Goal: Task Accomplishment & Management: Complete application form

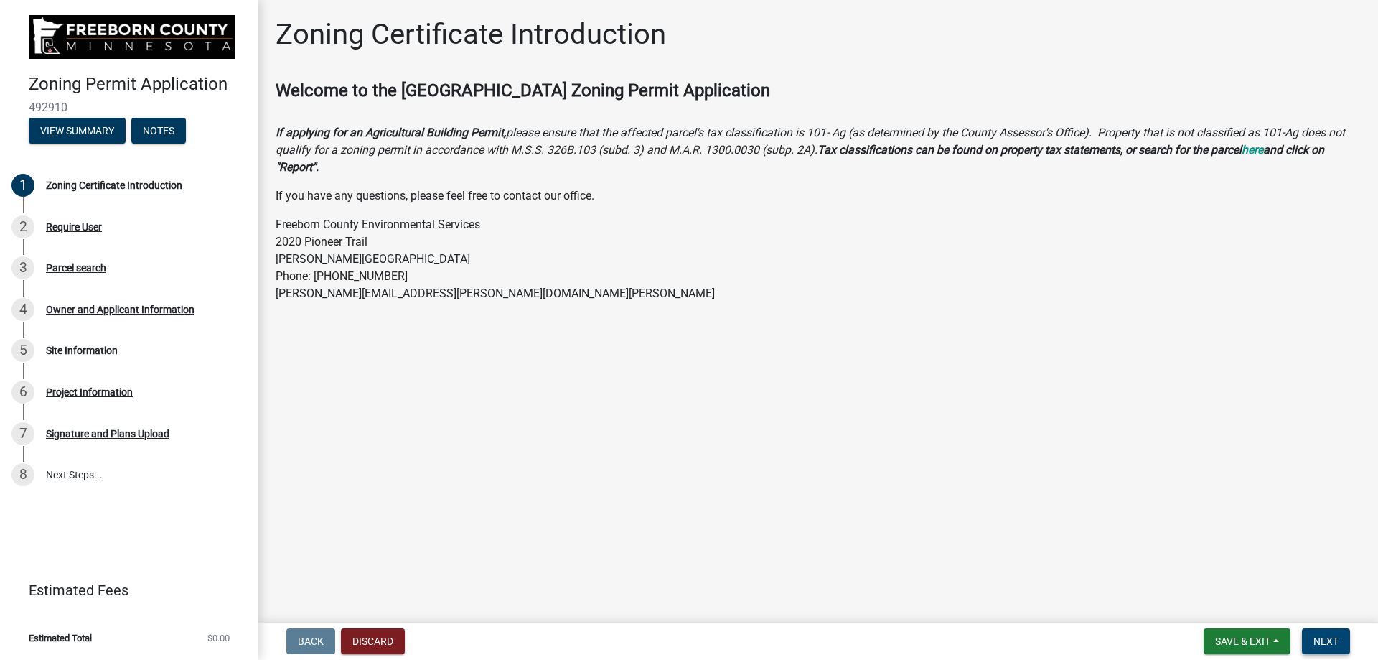
click at [1330, 637] on span "Next" at bounding box center [1325, 640] width 25 height 11
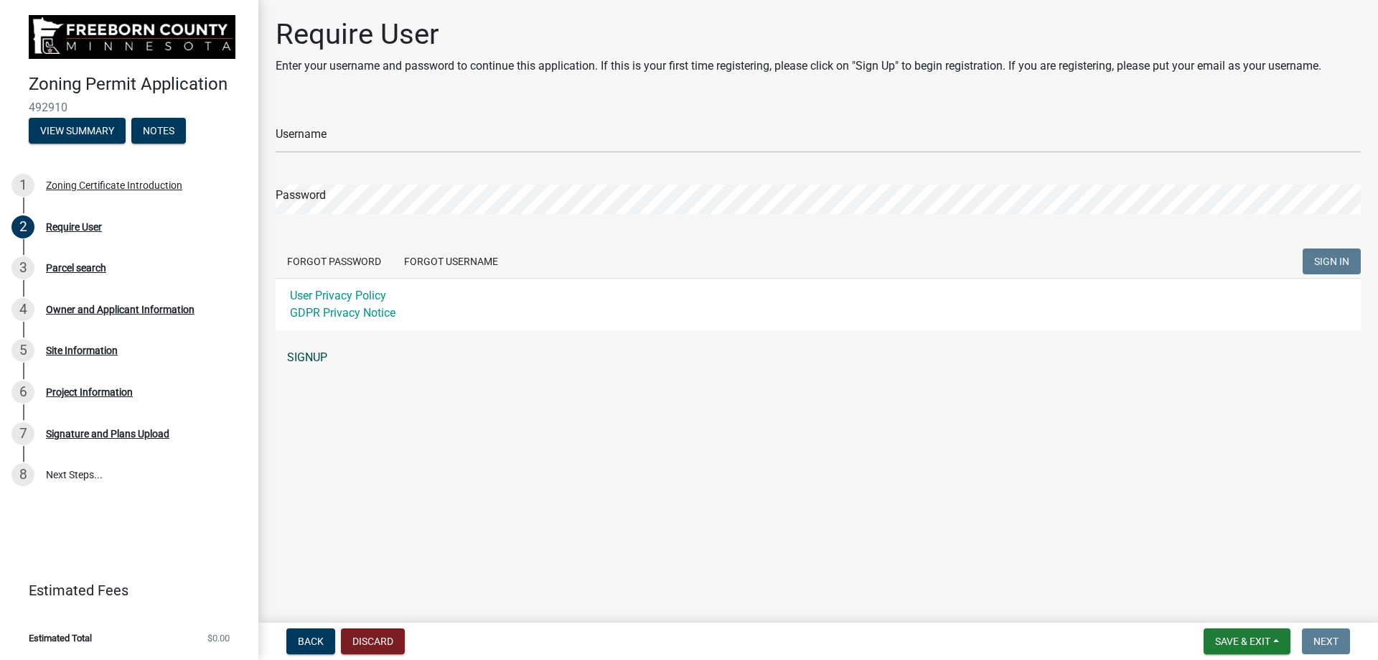
click at [309, 357] on link "SIGNUP" at bounding box center [818, 357] width 1085 height 29
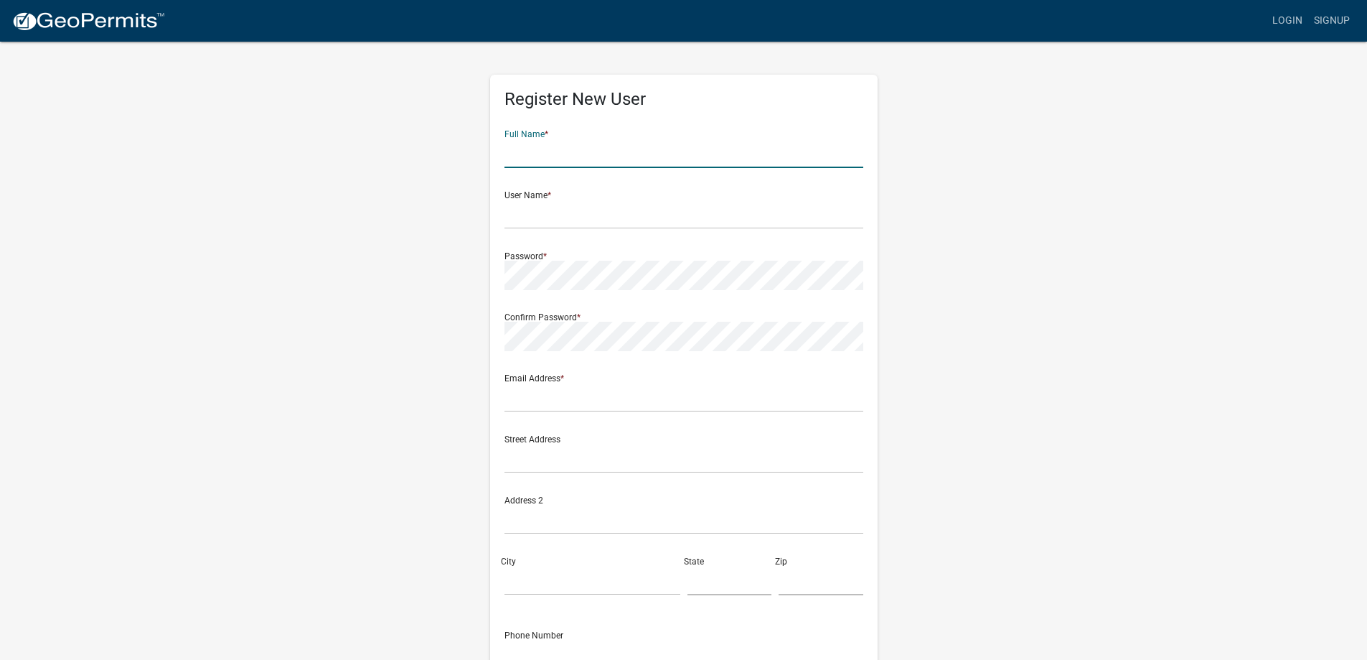
click at [597, 143] on input "text" at bounding box center [684, 153] width 359 height 29
type input "Donald Peterson"
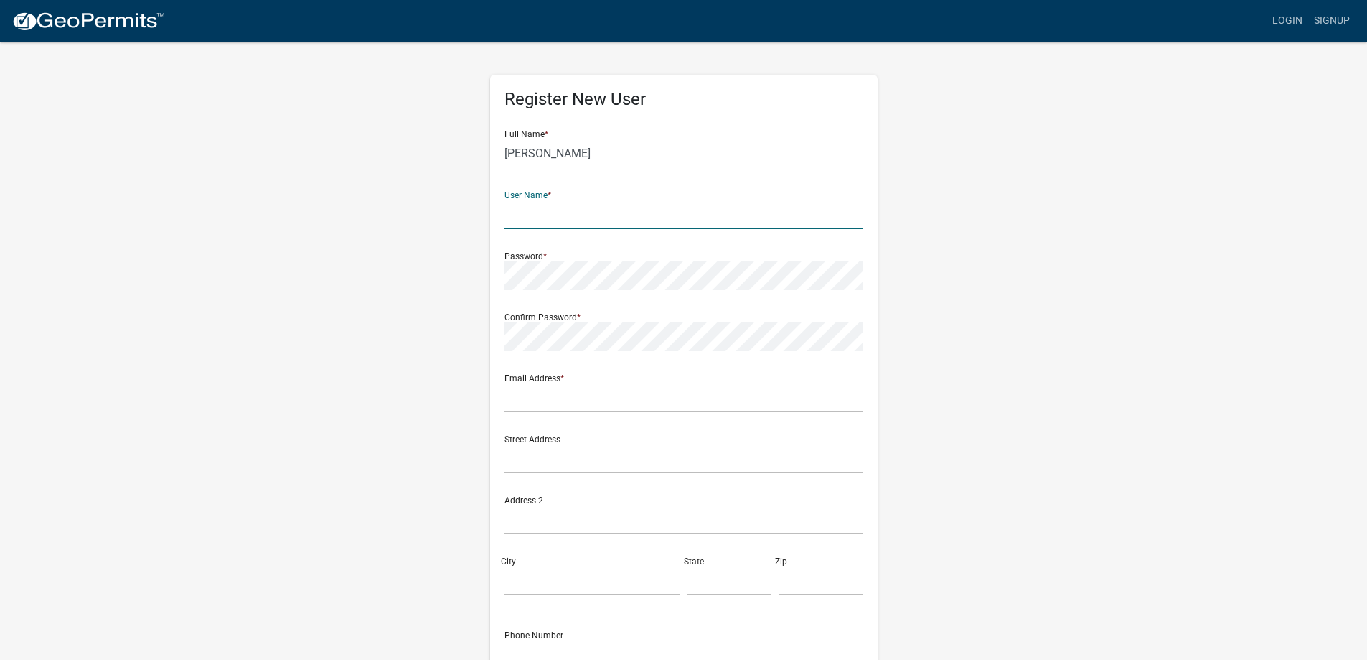
click at [531, 217] on input "text" at bounding box center [684, 214] width 359 height 29
type input "Great Lakes Engineering"
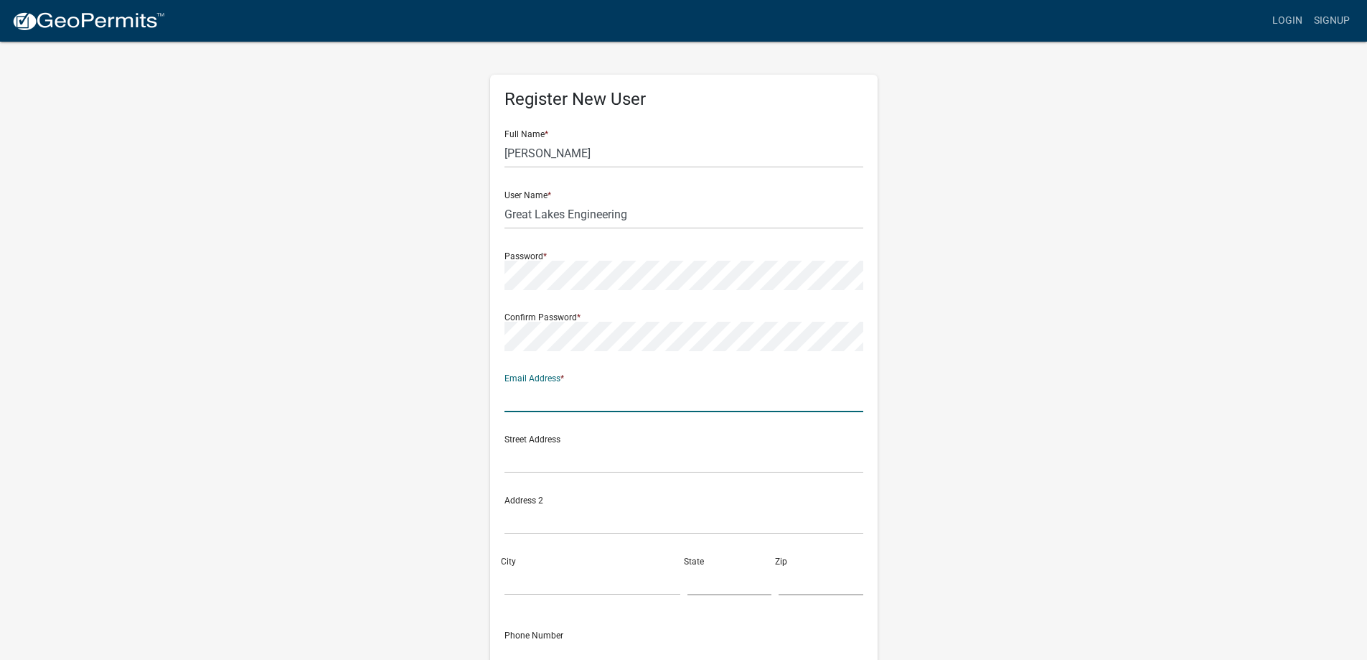
click at [521, 398] on input "text" at bounding box center [684, 397] width 359 height 29
type input "[EMAIL_ADDRESS][DOMAIN_NAME]"
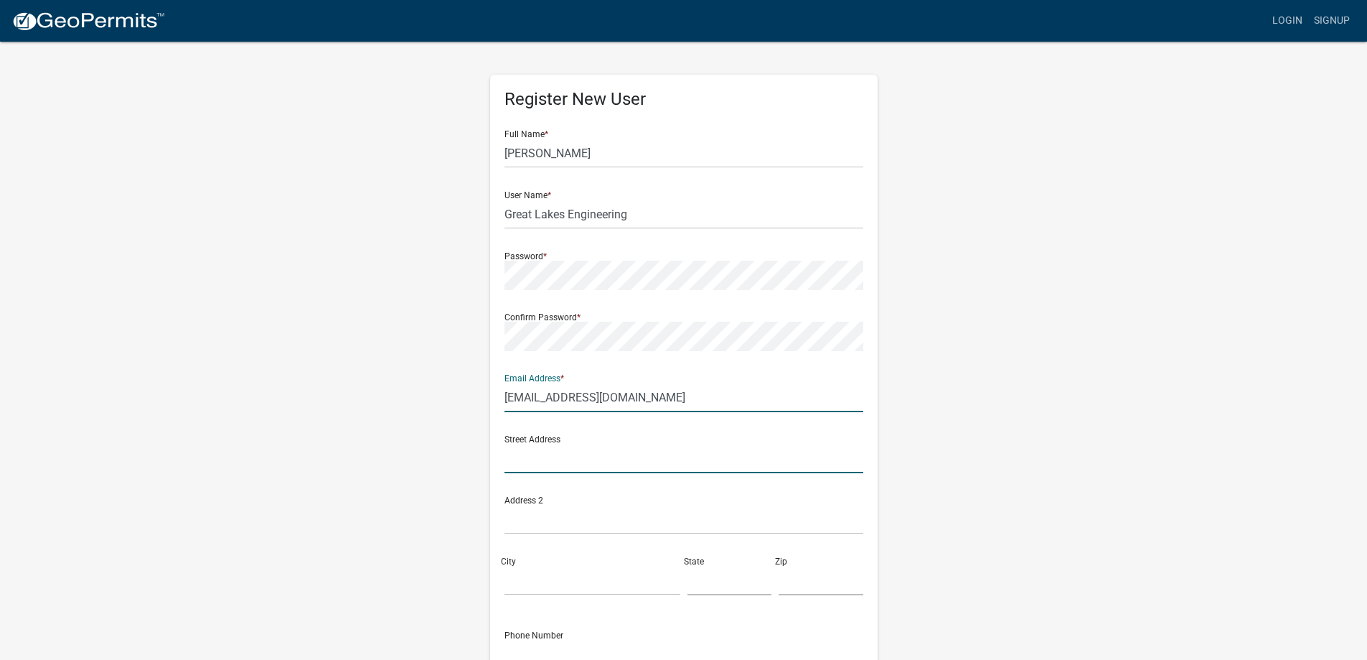
click at [510, 458] on input "text" at bounding box center [684, 458] width 359 height 29
type input "[STREET_ADDRESS]"
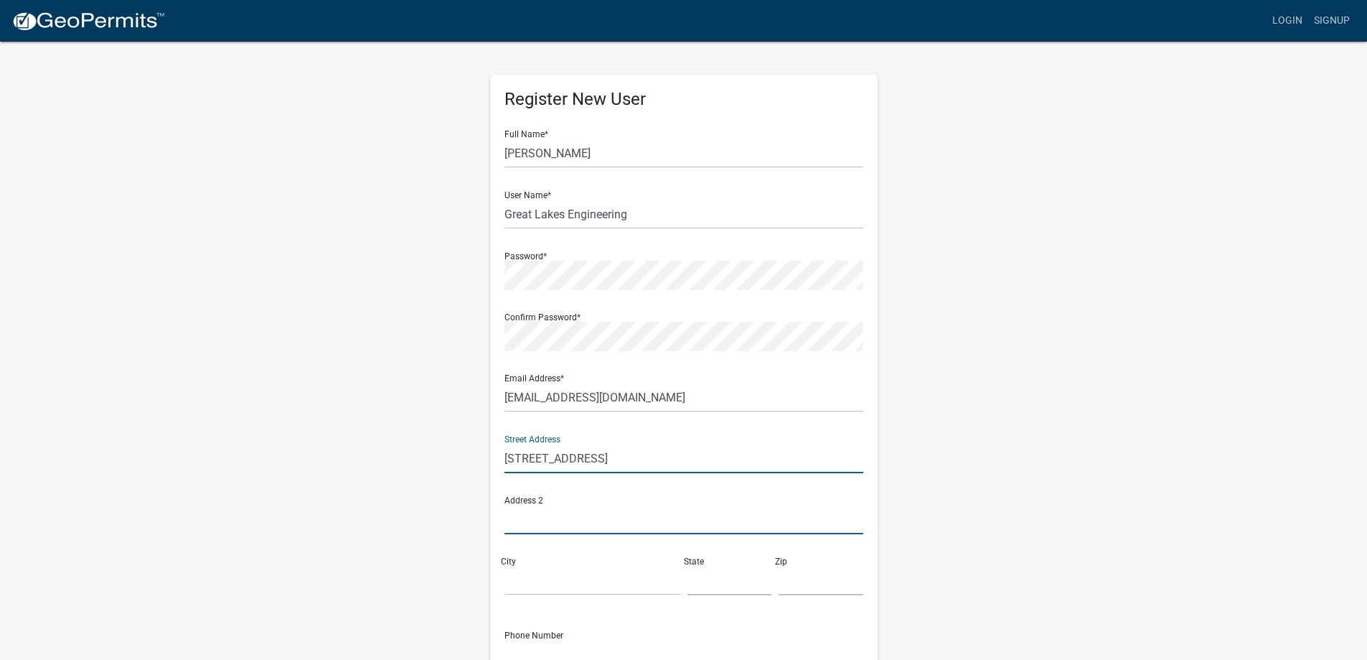
click at [515, 517] on input "text" at bounding box center [684, 519] width 359 height 29
type input "PO Box 220"
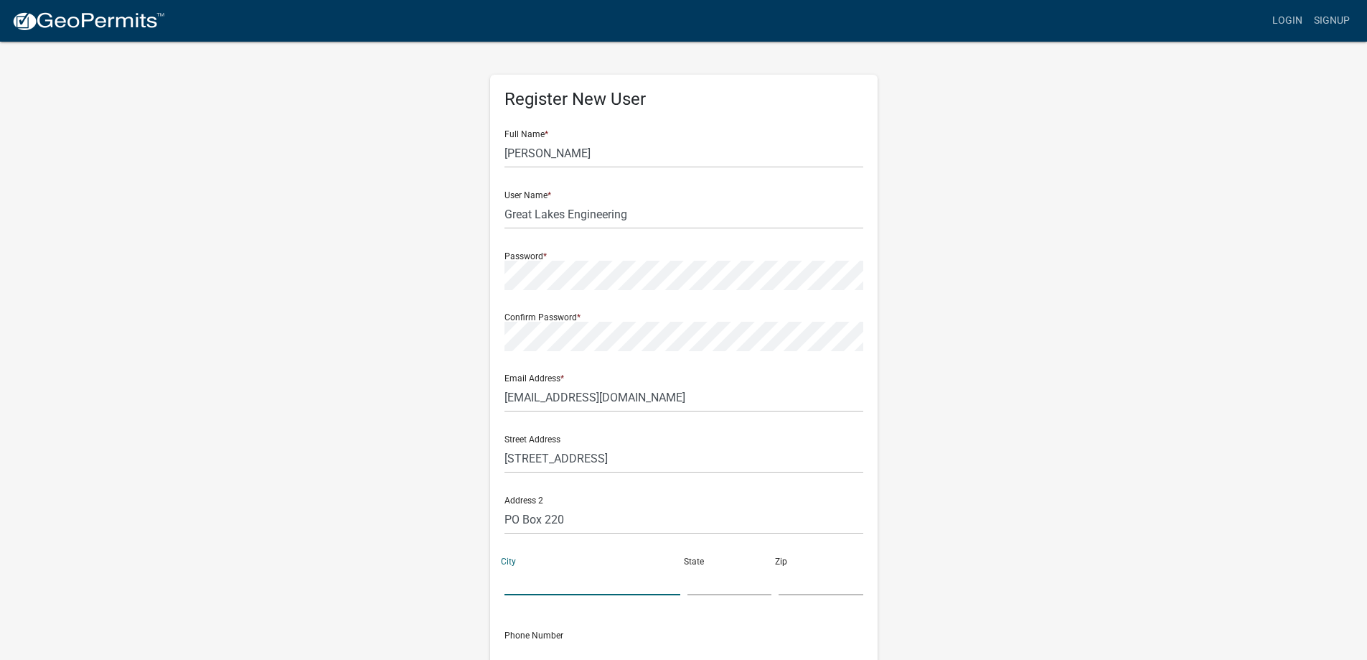
click at [527, 583] on input "City" at bounding box center [593, 580] width 176 height 29
type input "[GEOGRAPHIC_DATA]"
click at [707, 581] on input "text" at bounding box center [730, 580] width 85 height 29
type input "IL"
click at [799, 580] on input "text" at bounding box center [821, 580] width 85 height 29
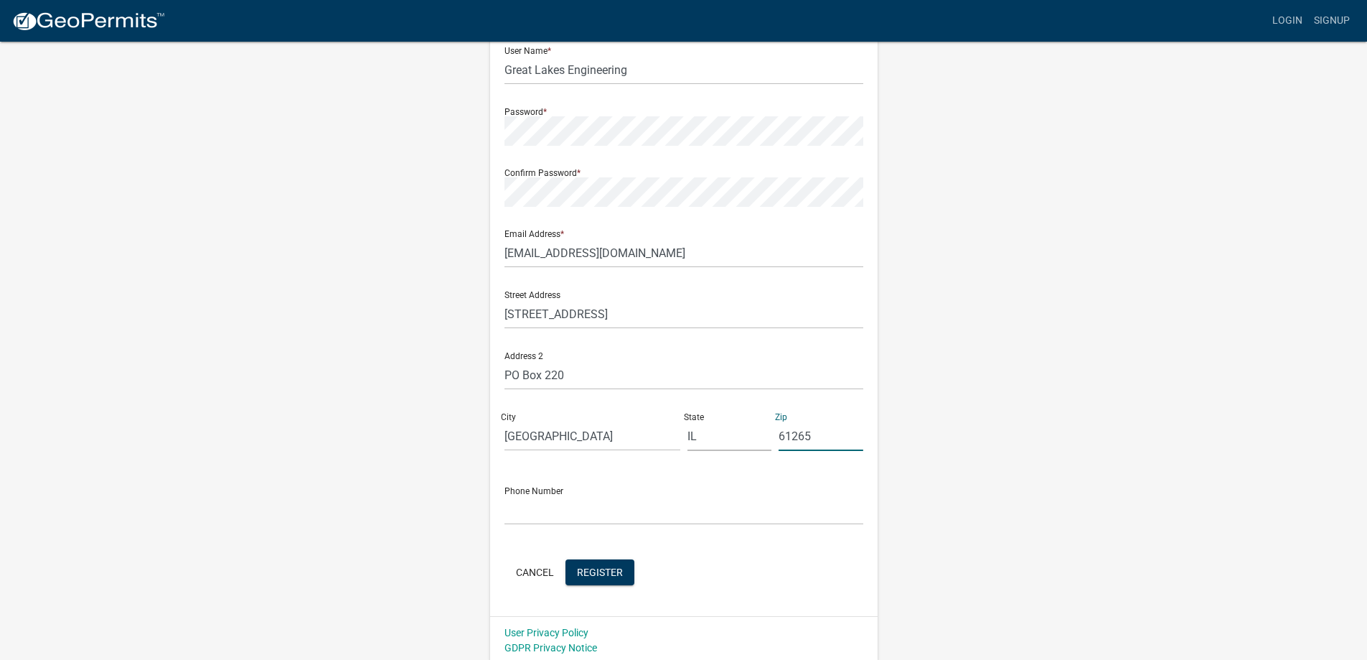
scroll to position [149, 0]
type input "61265"
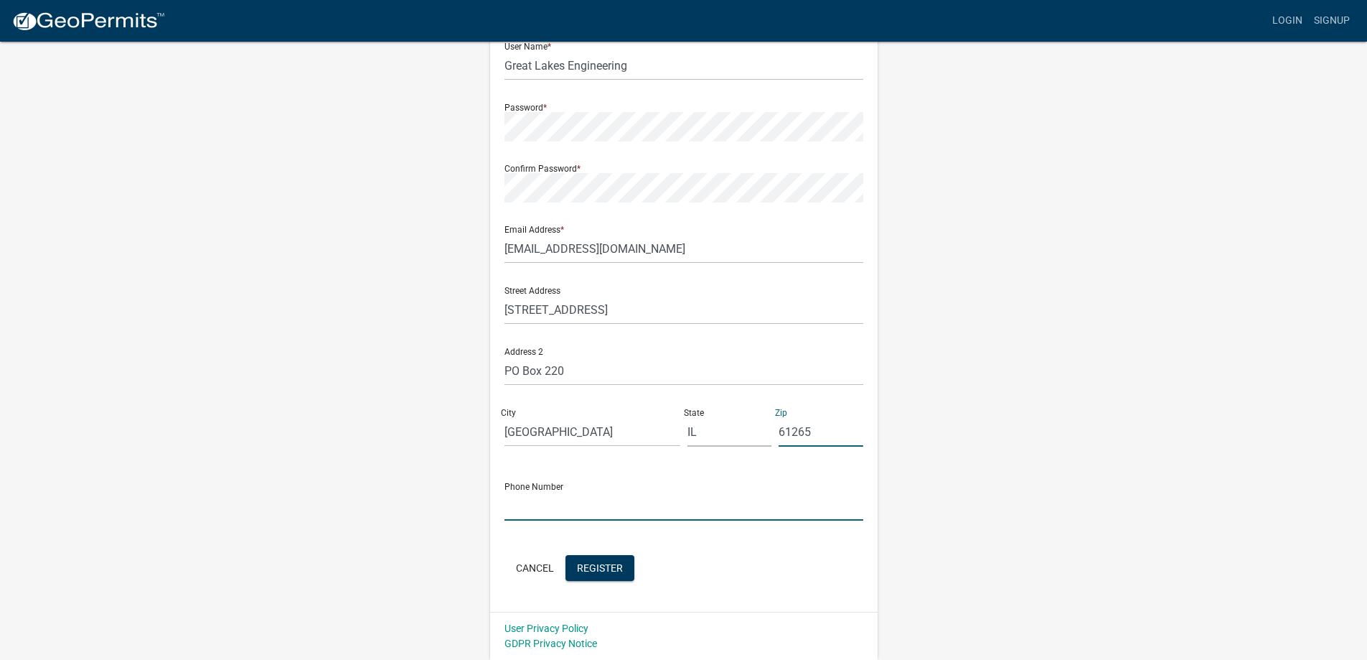
click at [513, 509] on input "text" at bounding box center [684, 505] width 359 height 29
type input "[PHONE_NUMBER]"
click at [599, 563] on span "Register" at bounding box center [600, 566] width 46 height 11
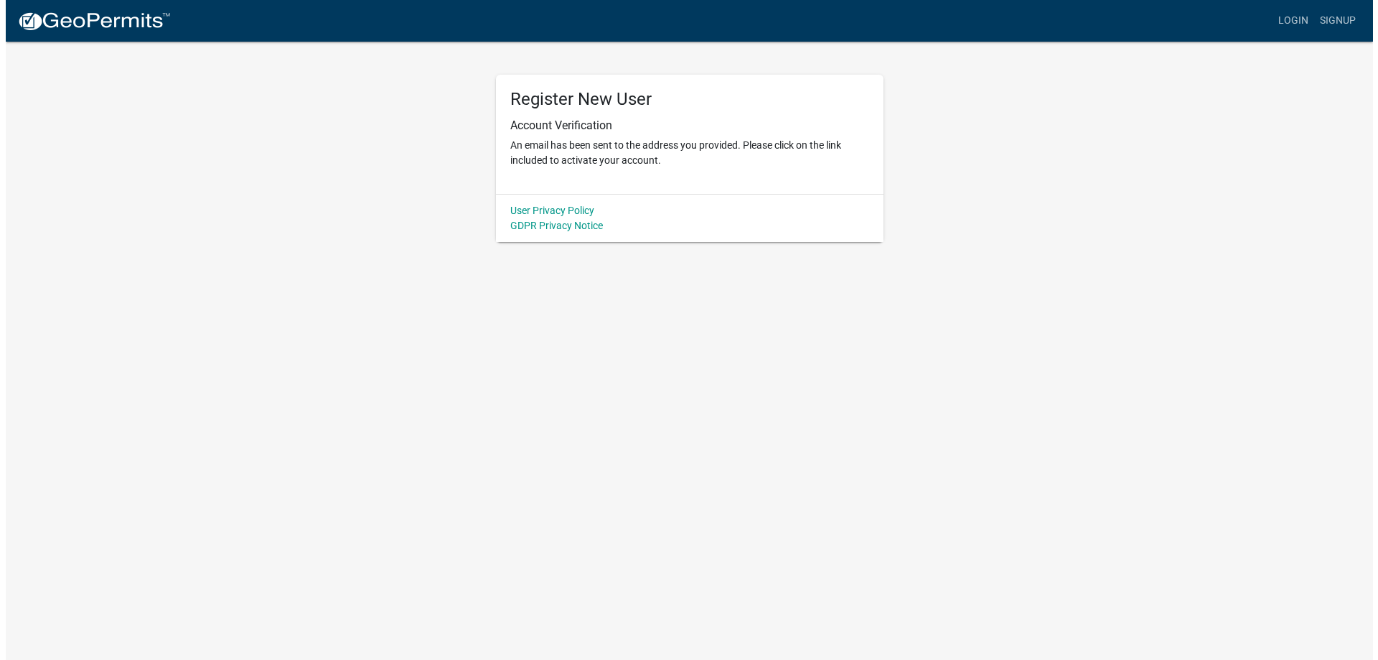
scroll to position [0, 0]
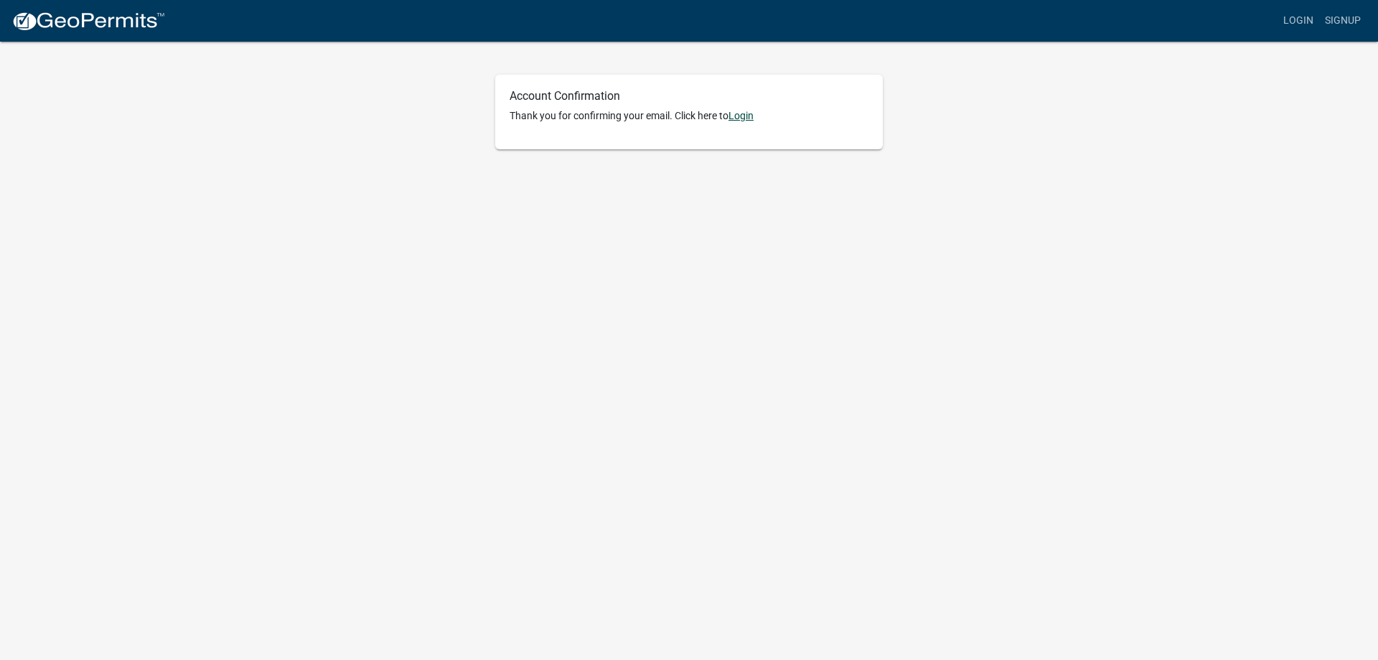
click at [741, 116] on link "Login" at bounding box center [740, 115] width 25 height 11
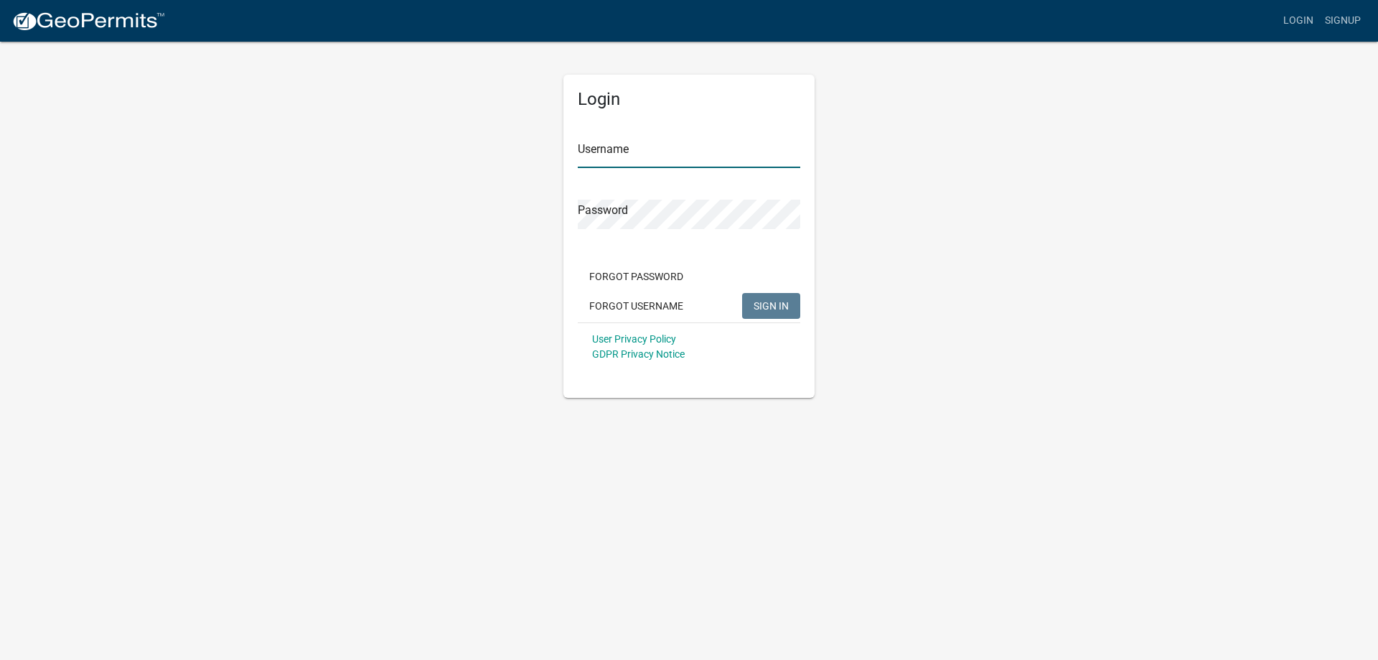
click at [625, 148] on input "Username" at bounding box center [689, 153] width 222 height 29
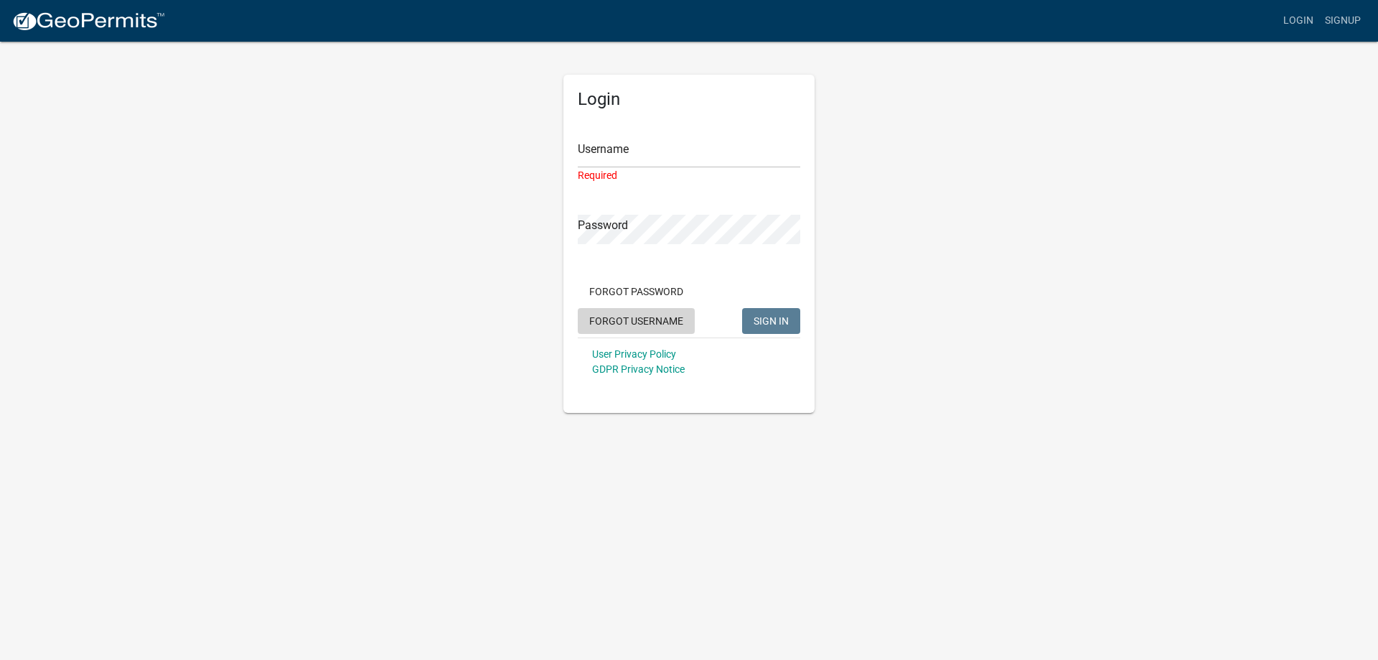
click at [618, 317] on button "Forgot Username" at bounding box center [636, 321] width 117 height 26
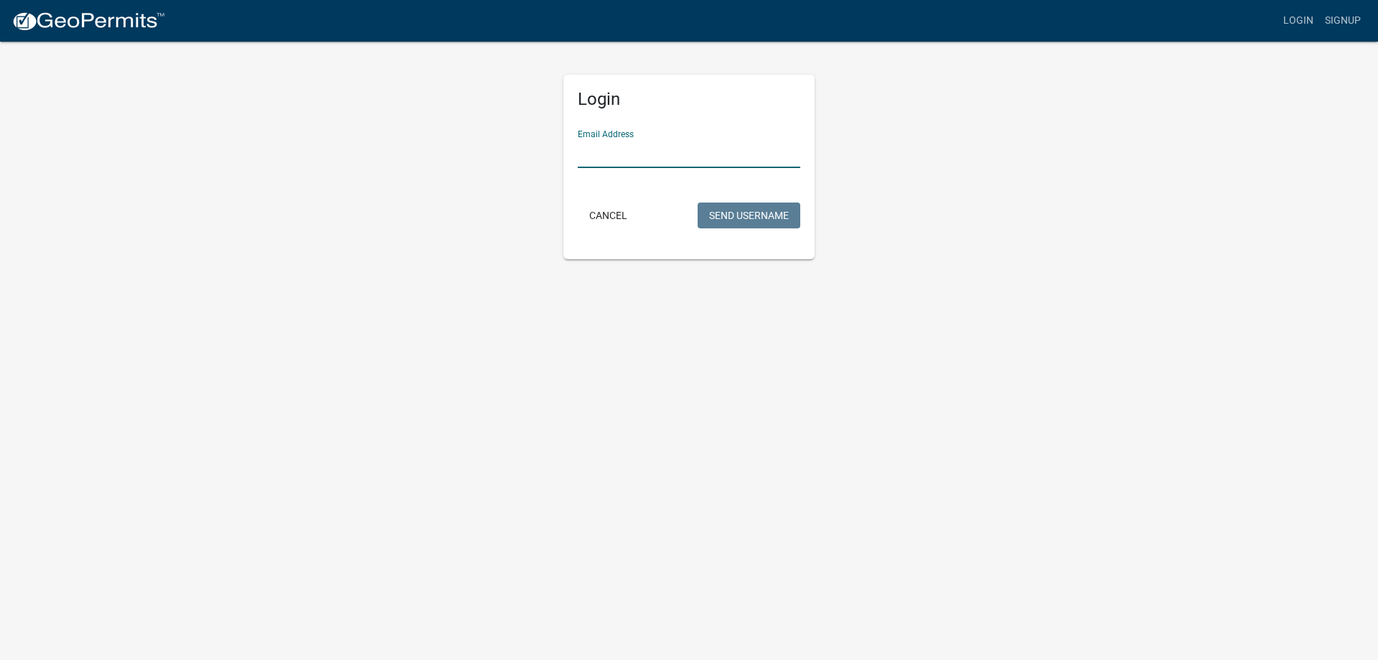
click at [599, 150] on input "Email Address" at bounding box center [689, 153] width 222 height 29
type input "[EMAIL_ADDRESS][DOMAIN_NAME]"
click at [736, 210] on button "Send Username" at bounding box center [749, 215] width 103 height 26
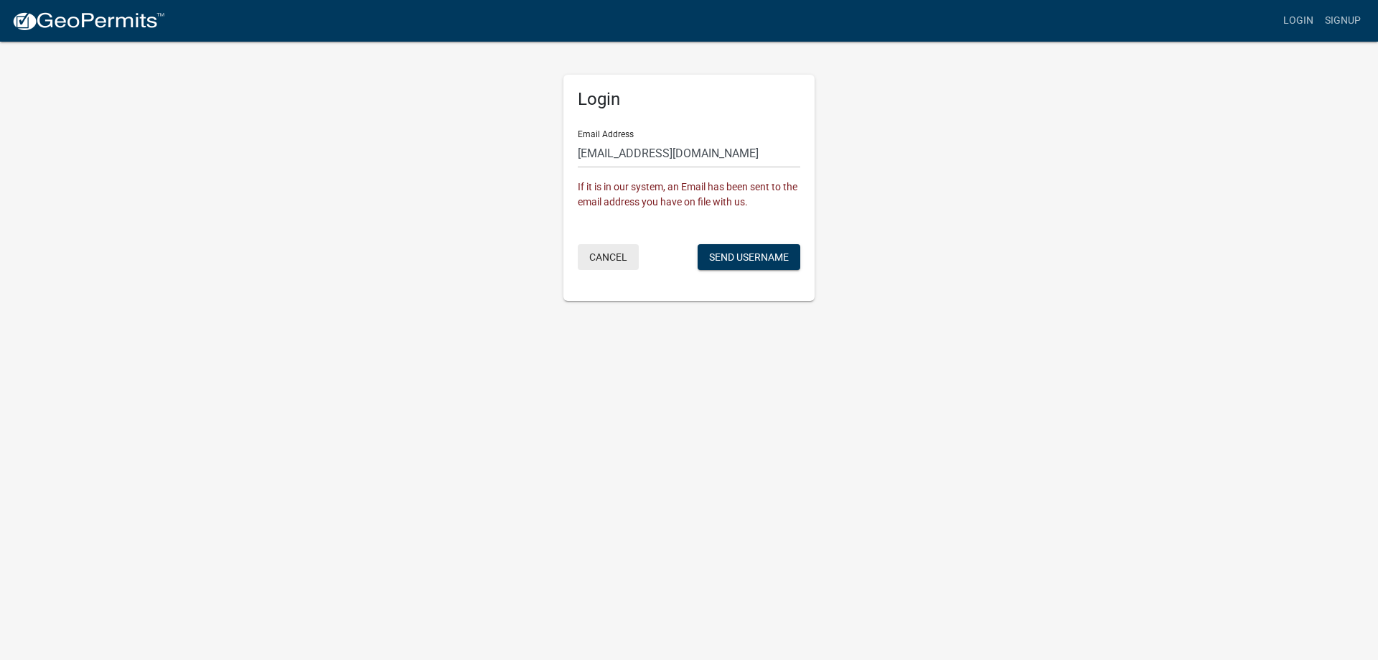
click at [606, 260] on button "Cancel" at bounding box center [608, 257] width 61 height 26
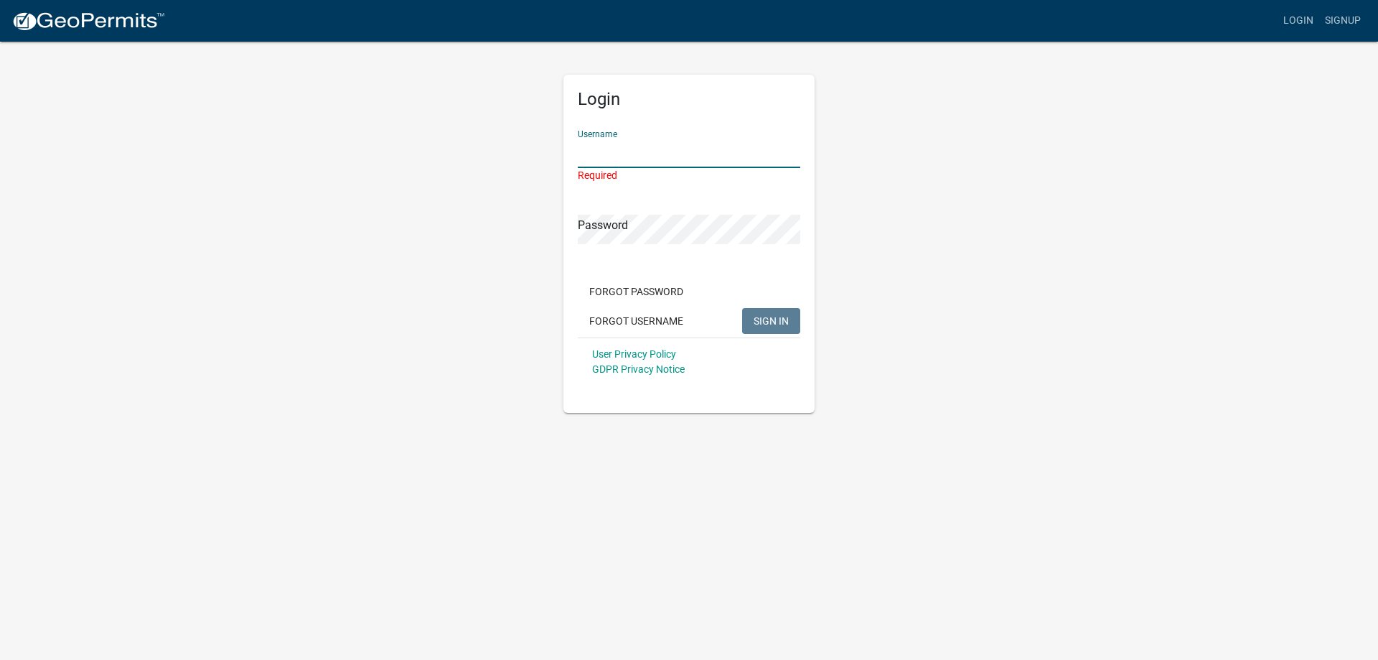
click at [632, 147] on input "Username" at bounding box center [689, 153] width 222 height 29
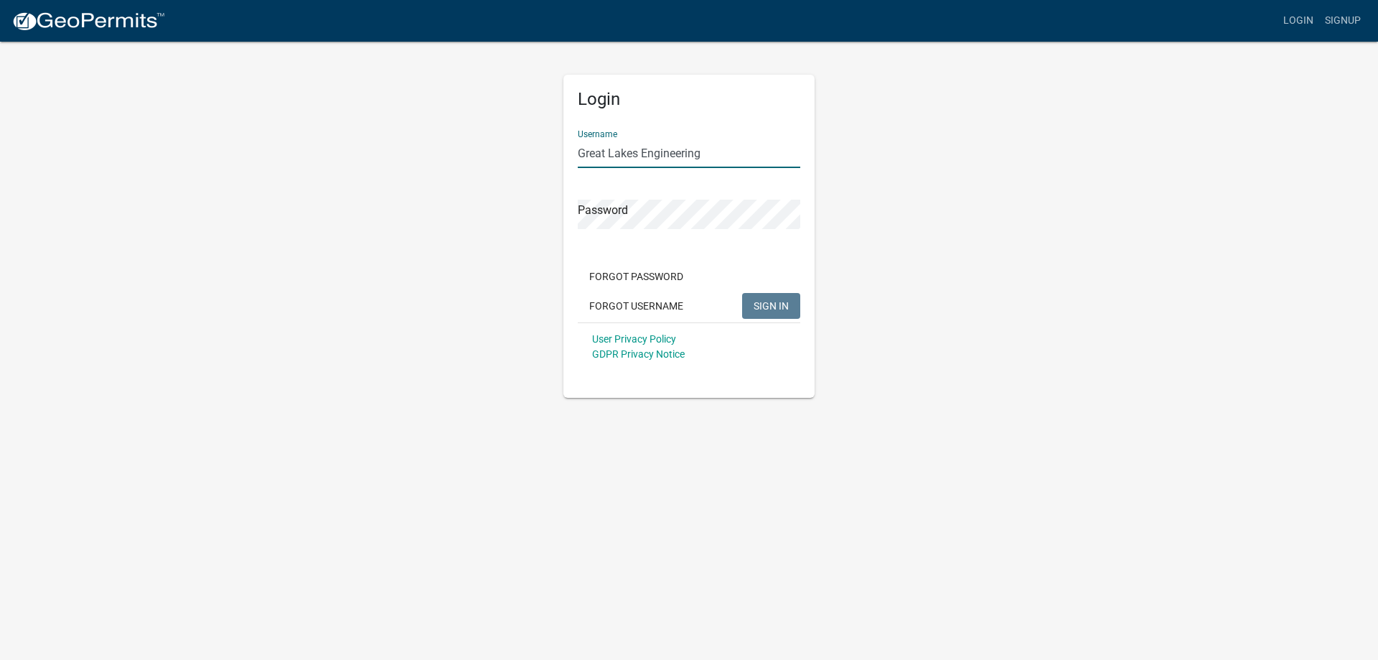
type input "Great Lakes Engineering"
click at [762, 307] on span "SIGN IN" at bounding box center [771, 304] width 35 height 11
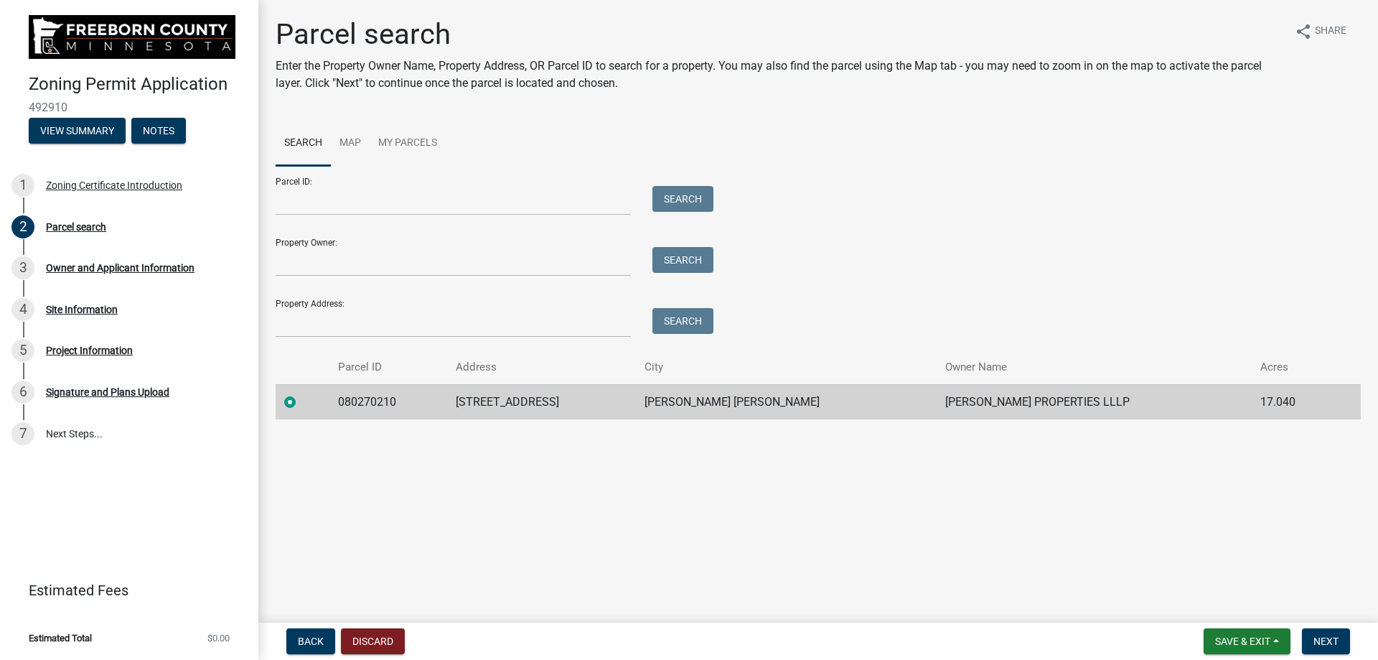
click at [301, 393] on label at bounding box center [301, 393] width 0 height 0
click at [301, 401] on input "radio" at bounding box center [305, 397] width 9 height 9
click at [1329, 647] on span "Next" at bounding box center [1325, 640] width 25 height 11
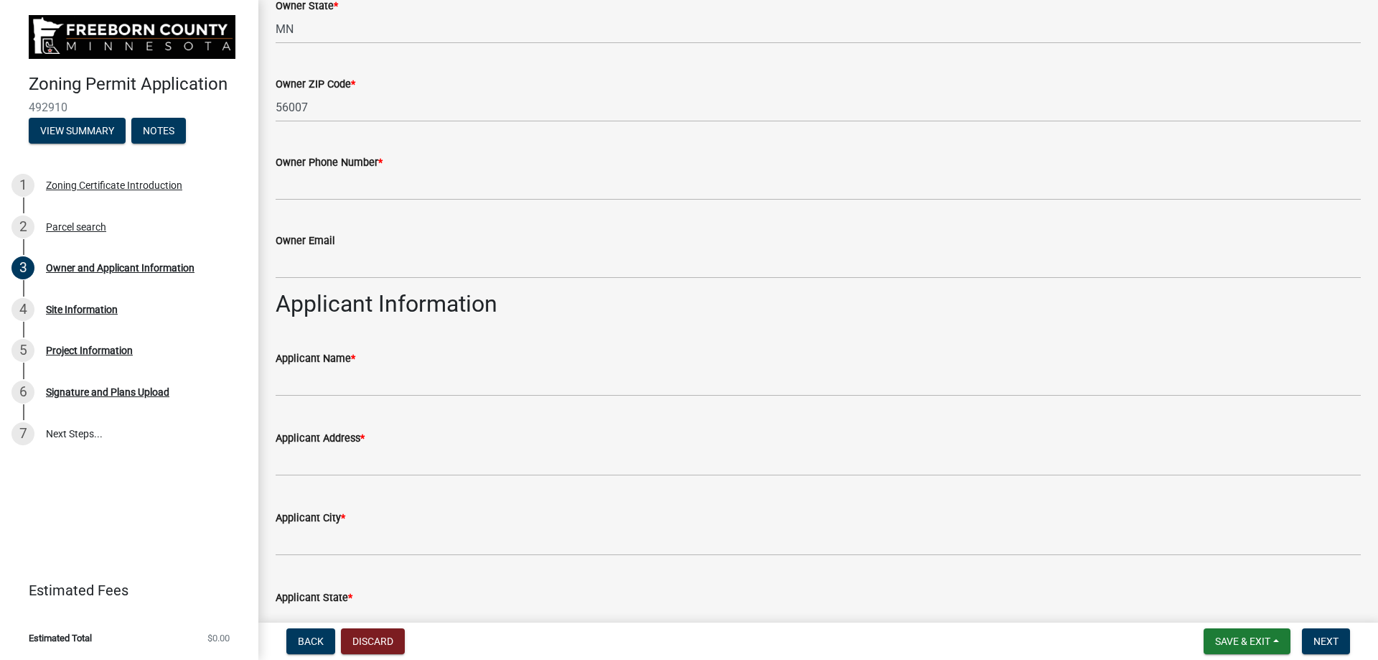
scroll to position [502, 0]
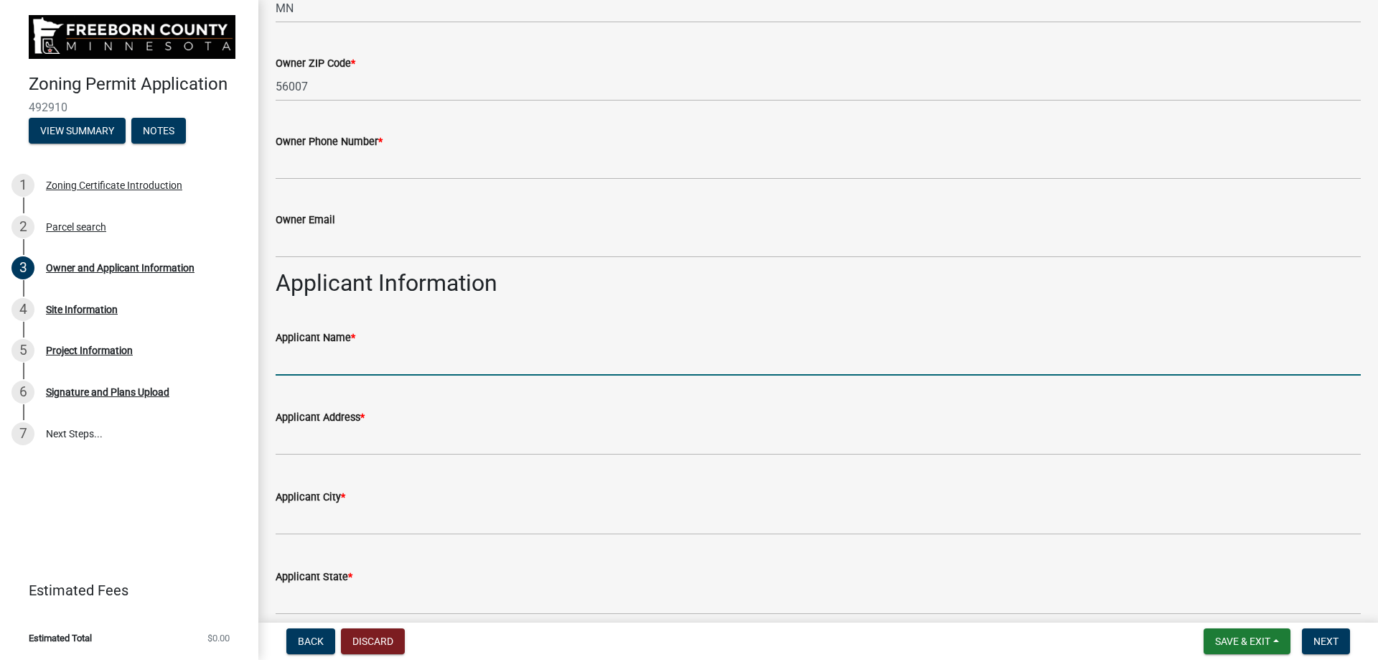
click at [337, 364] on input "Applicant Name *" at bounding box center [818, 360] width 1085 height 29
type input "Great Lakes Engineering"
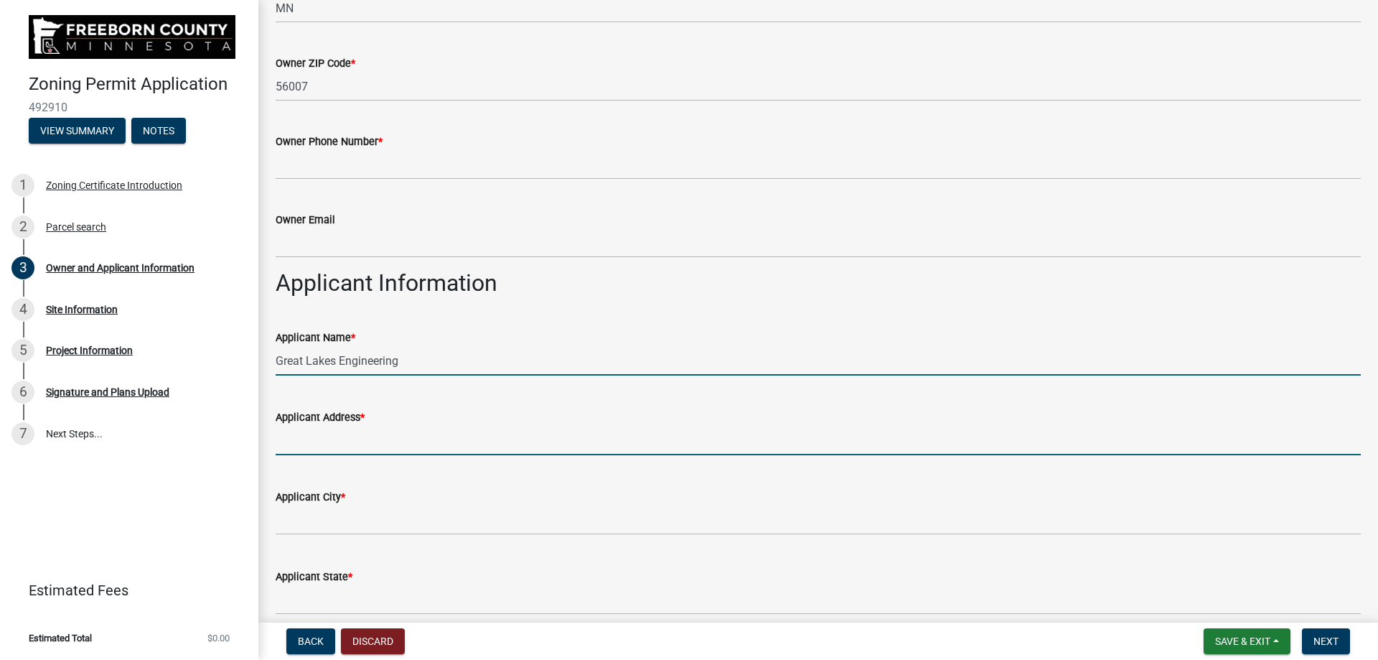
click at [288, 436] on input "Applicant Address *" at bounding box center [818, 440] width 1085 height 29
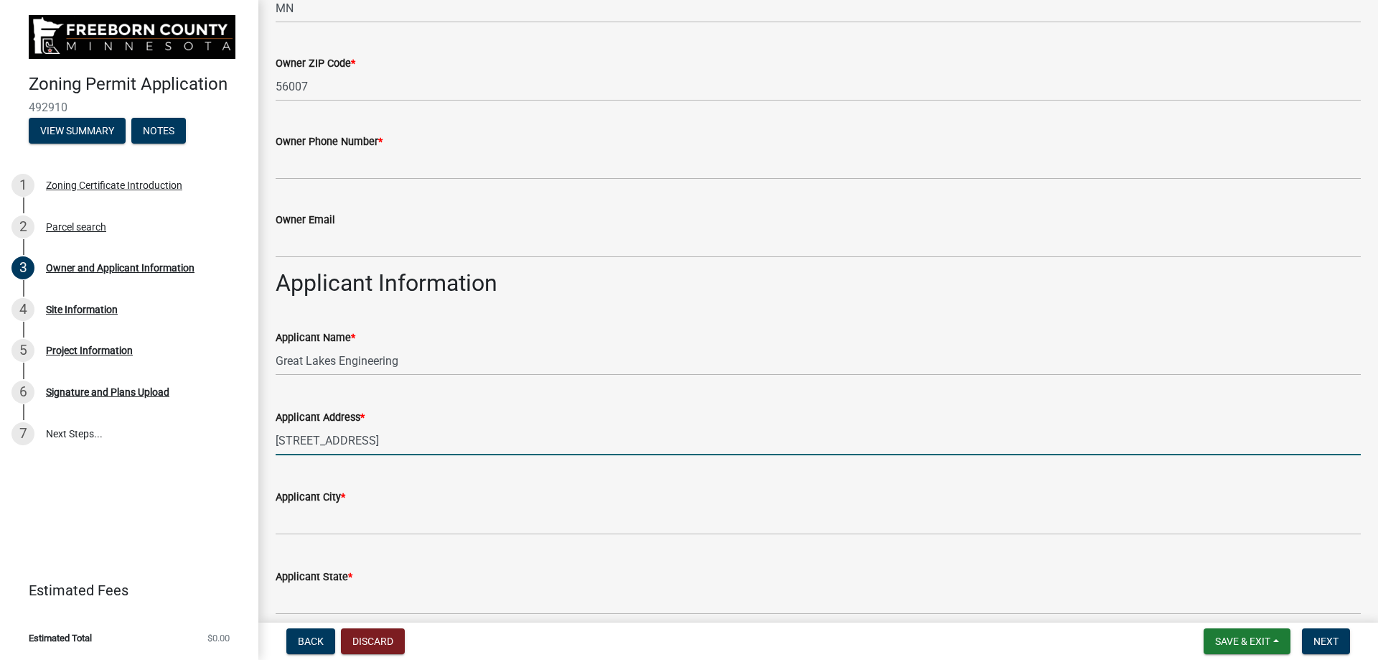
type input "[STREET_ADDRESS]"
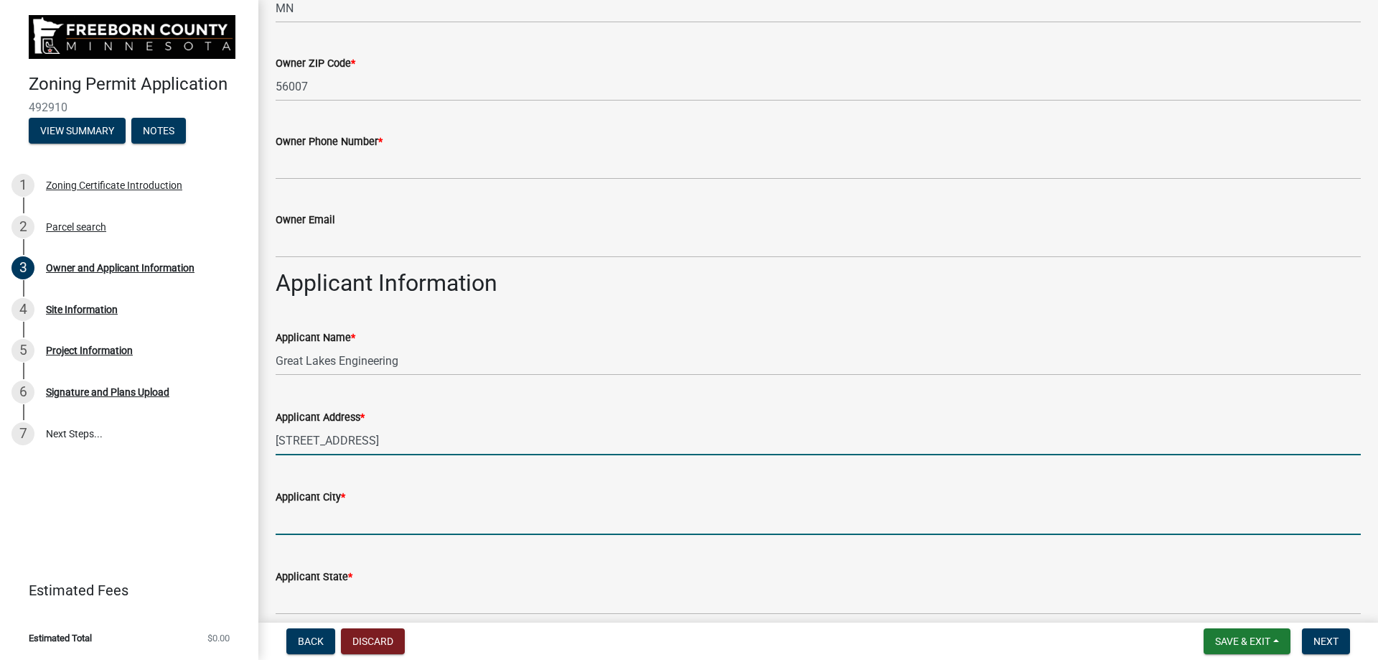
click at [287, 524] on input "Applicant City *" at bounding box center [818, 519] width 1085 height 29
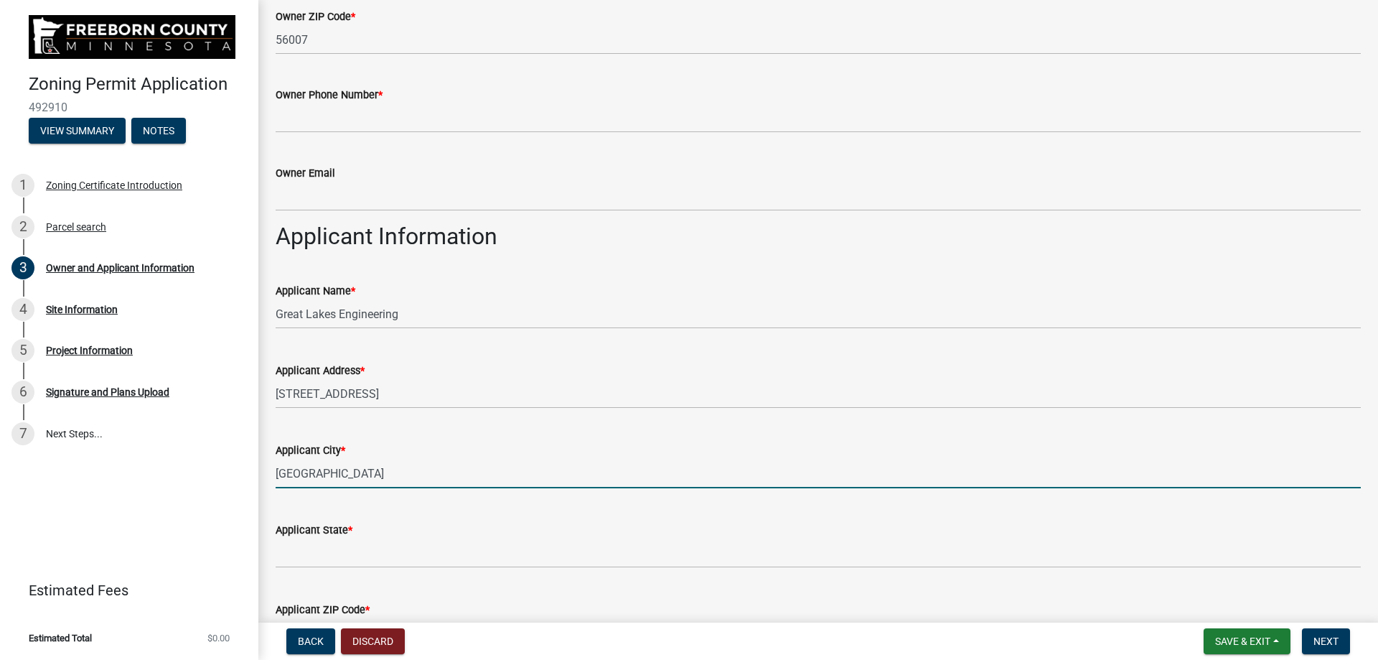
scroll to position [574, 0]
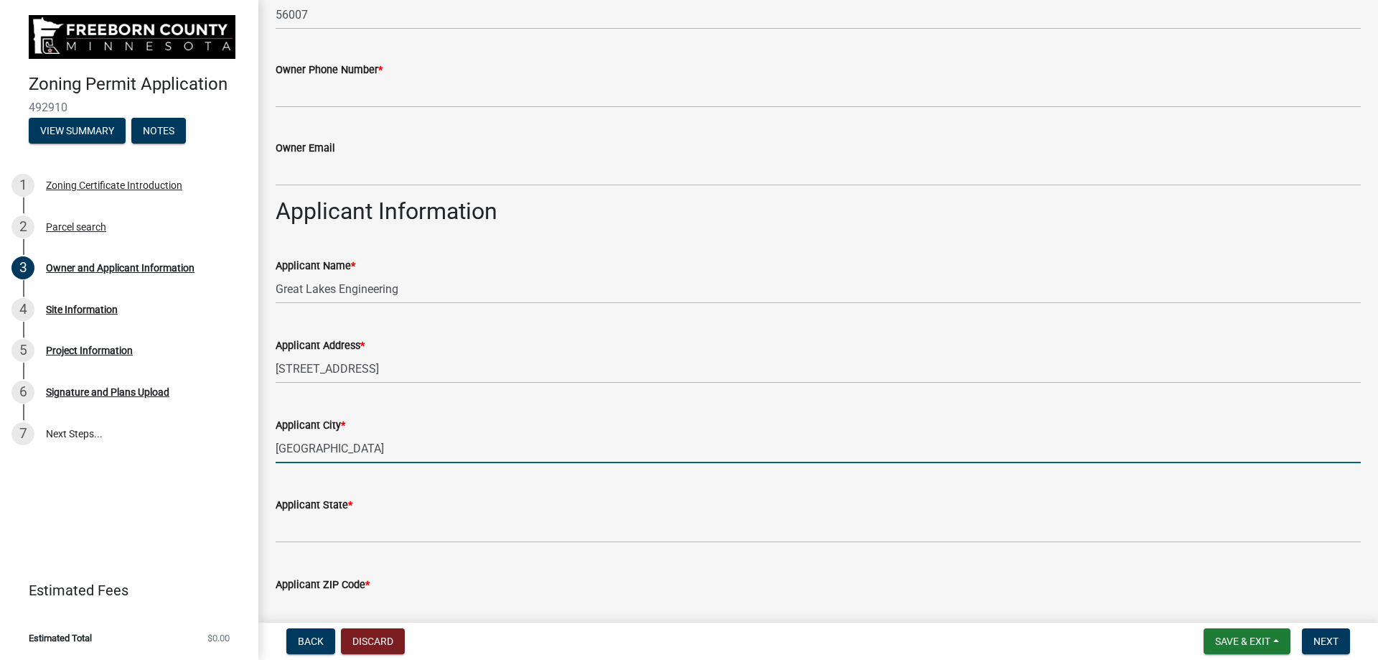
type input "[GEOGRAPHIC_DATA]"
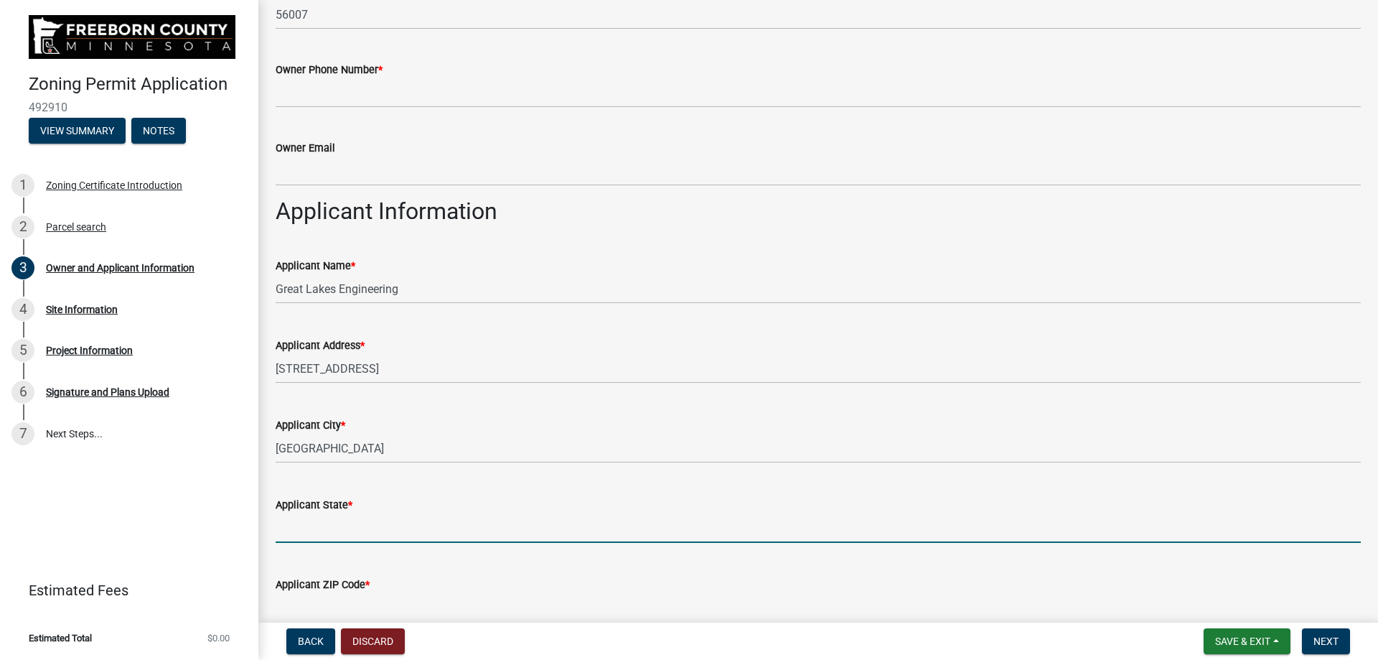
click at [297, 525] on input "Applicant State *" at bounding box center [818, 527] width 1085 height 29
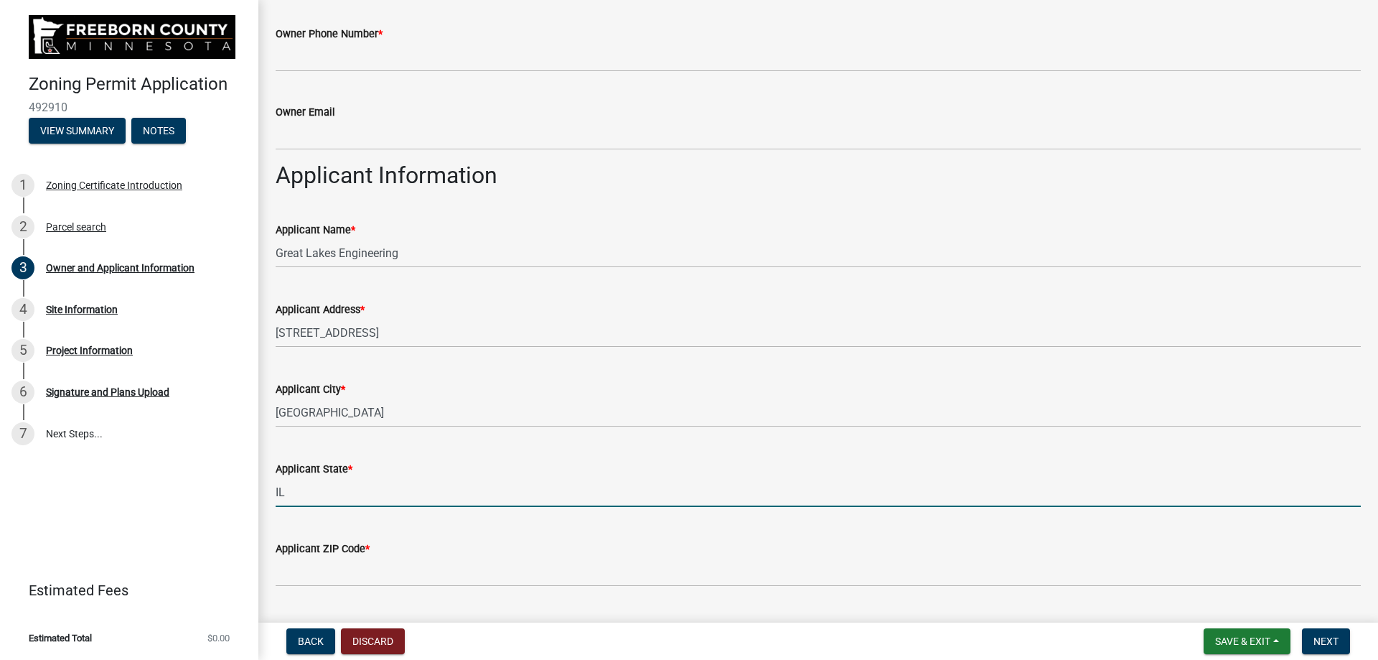
scroll to position [718, 0]
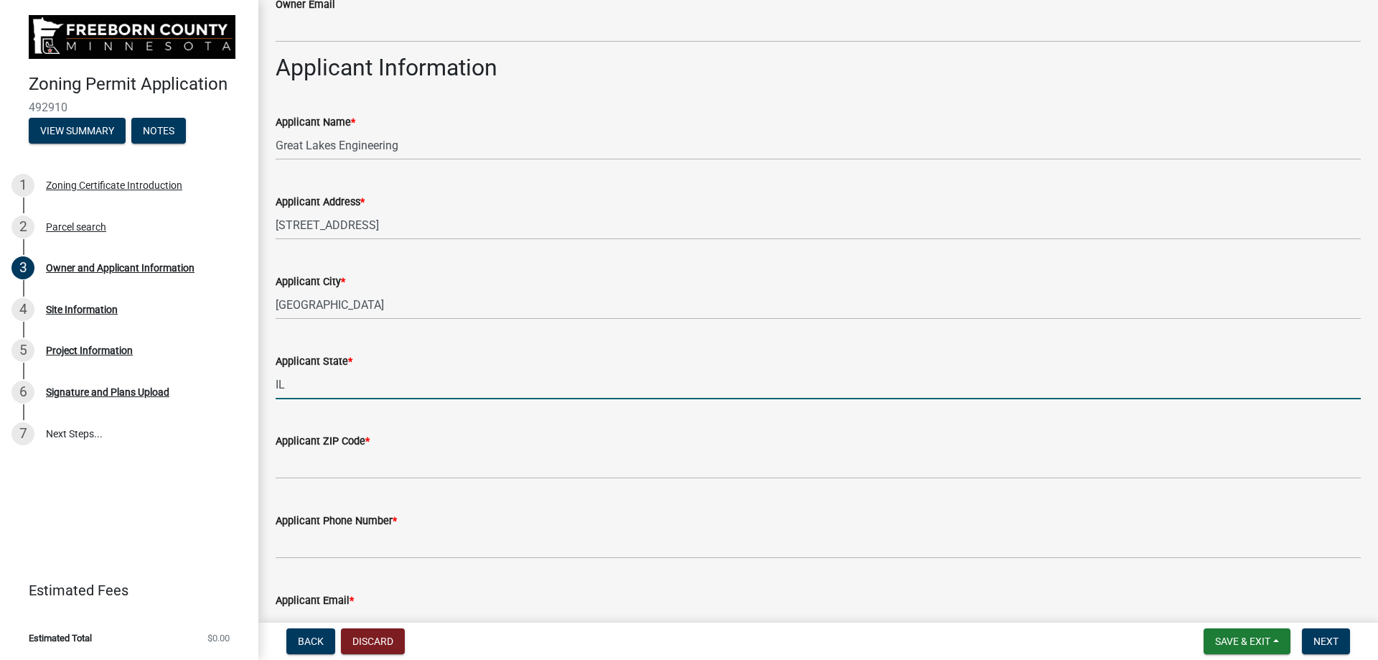
type input "IL"
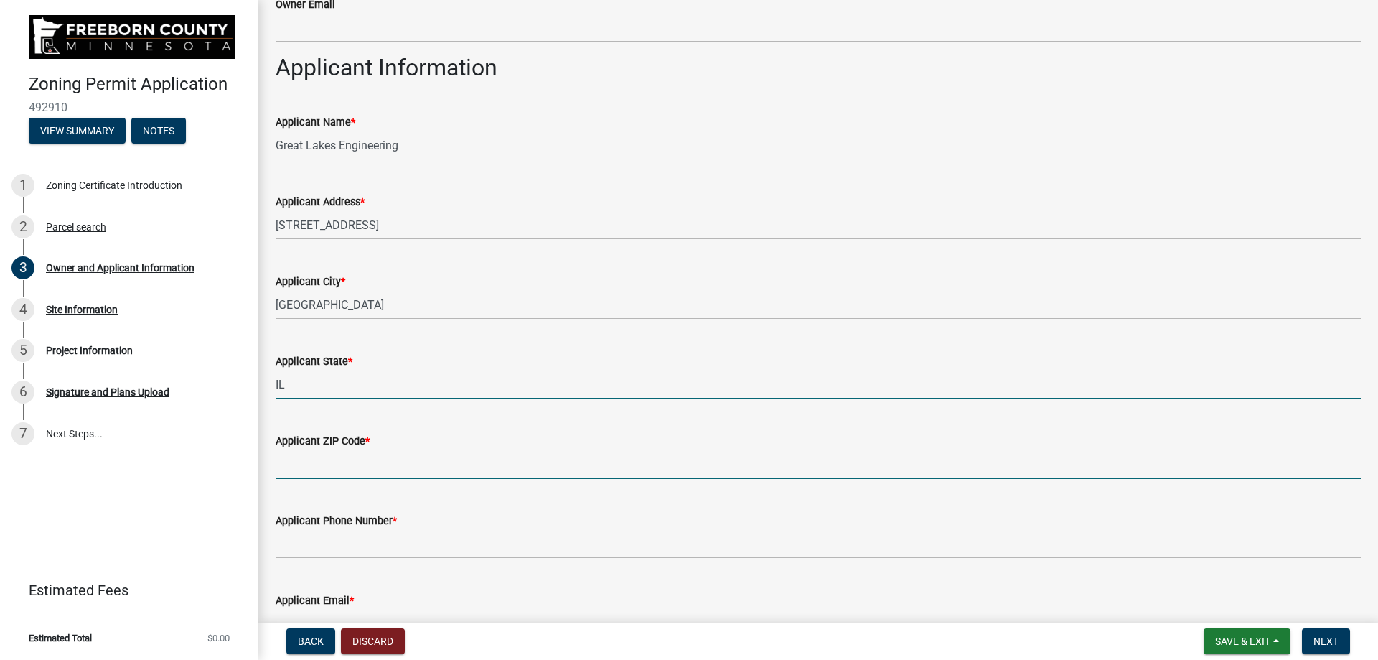
click at [295, 467] on input "Applicant ZIP Code *" at bounding box center [818, 463] width 1085 height 29
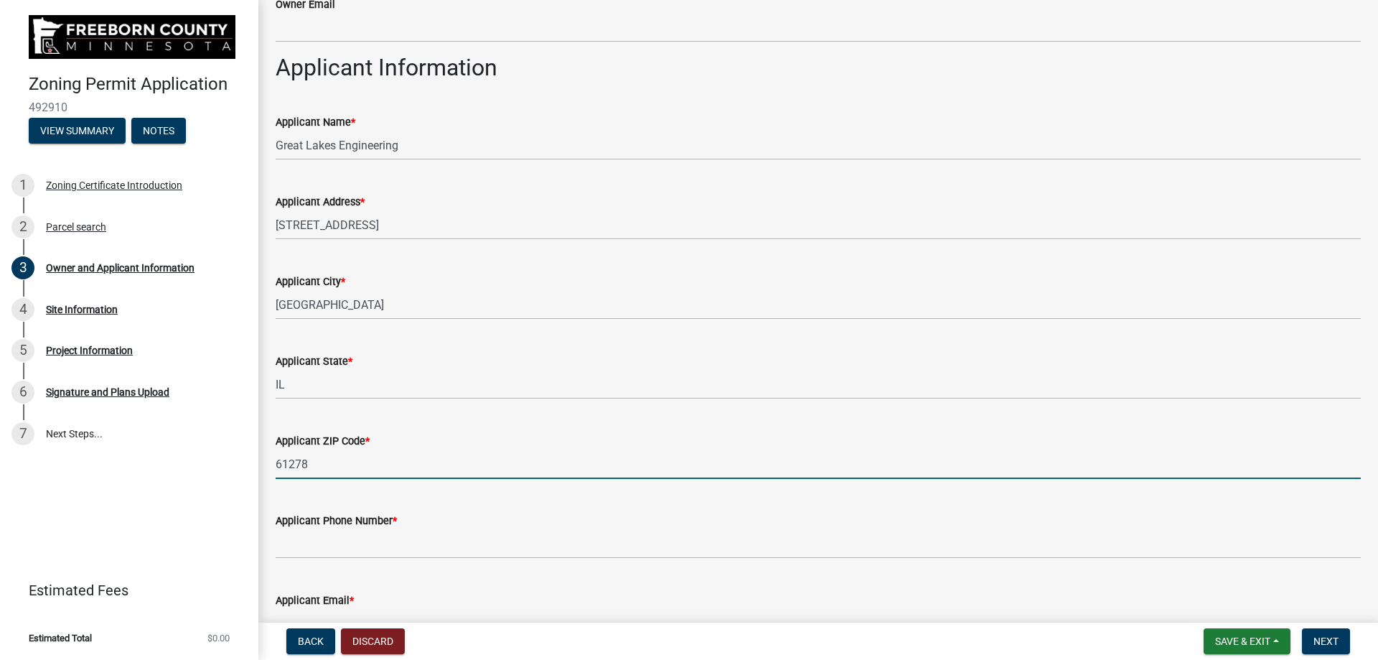
type input "61278"
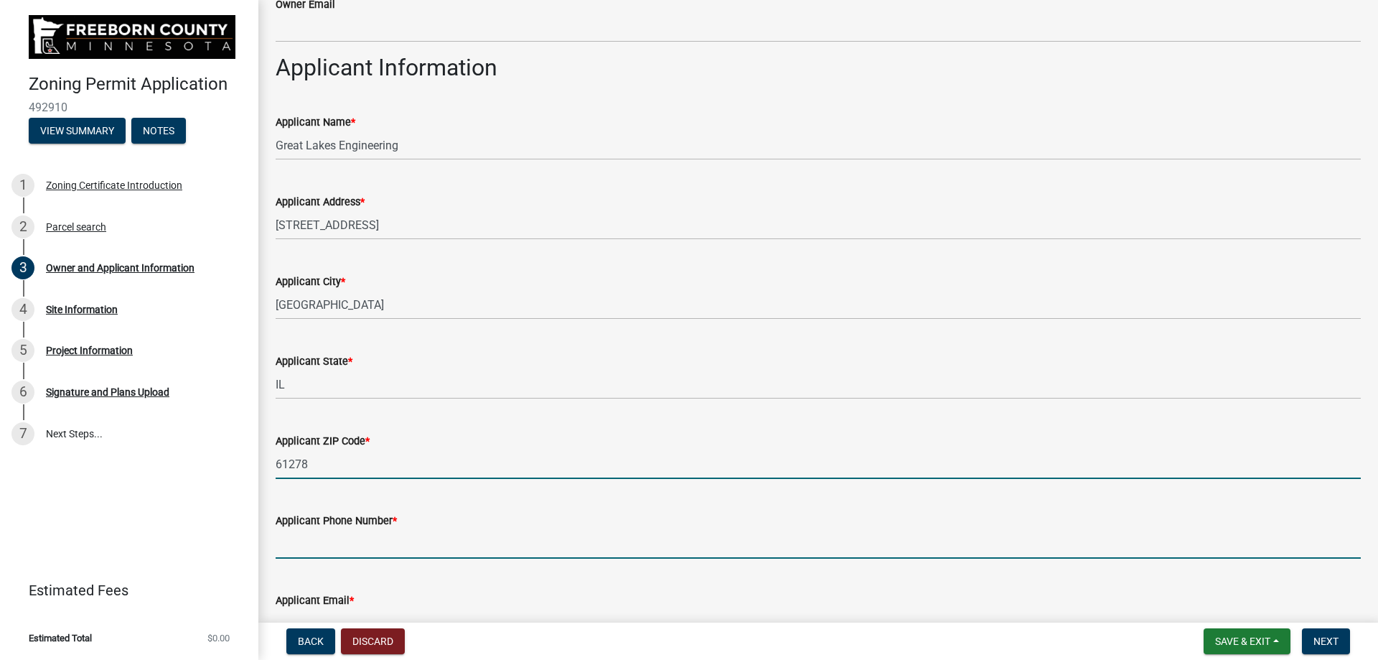
click at [287, 540] on input "Applicant Phone Number *" at bounding box center [818, 543] width 1085 height 29
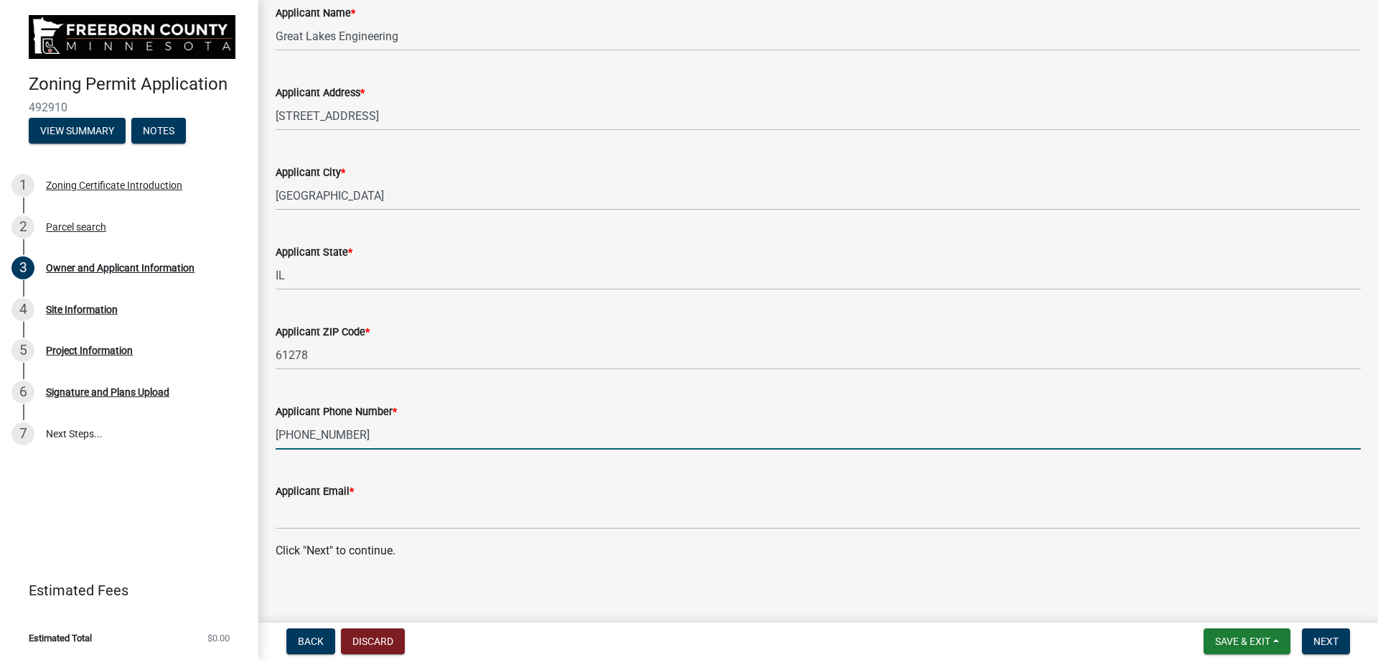
scroll to position [837, 0]
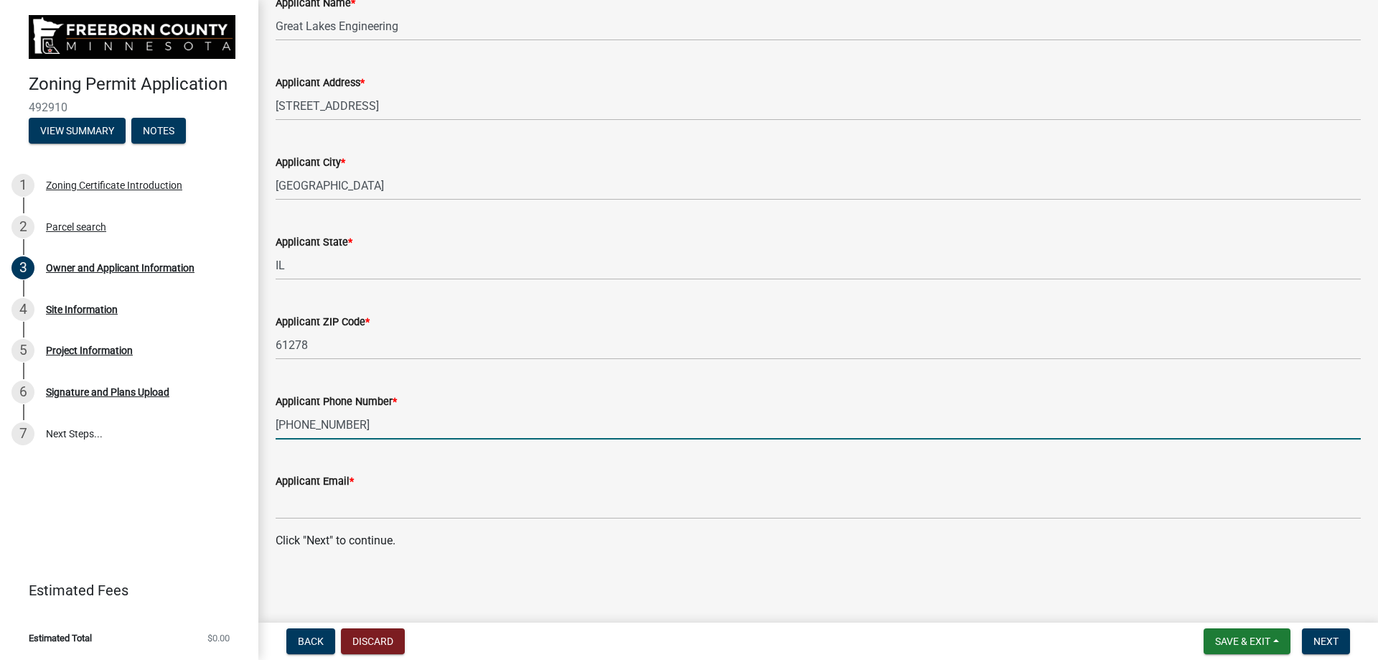
type input "[PHONE_NUMBER]"
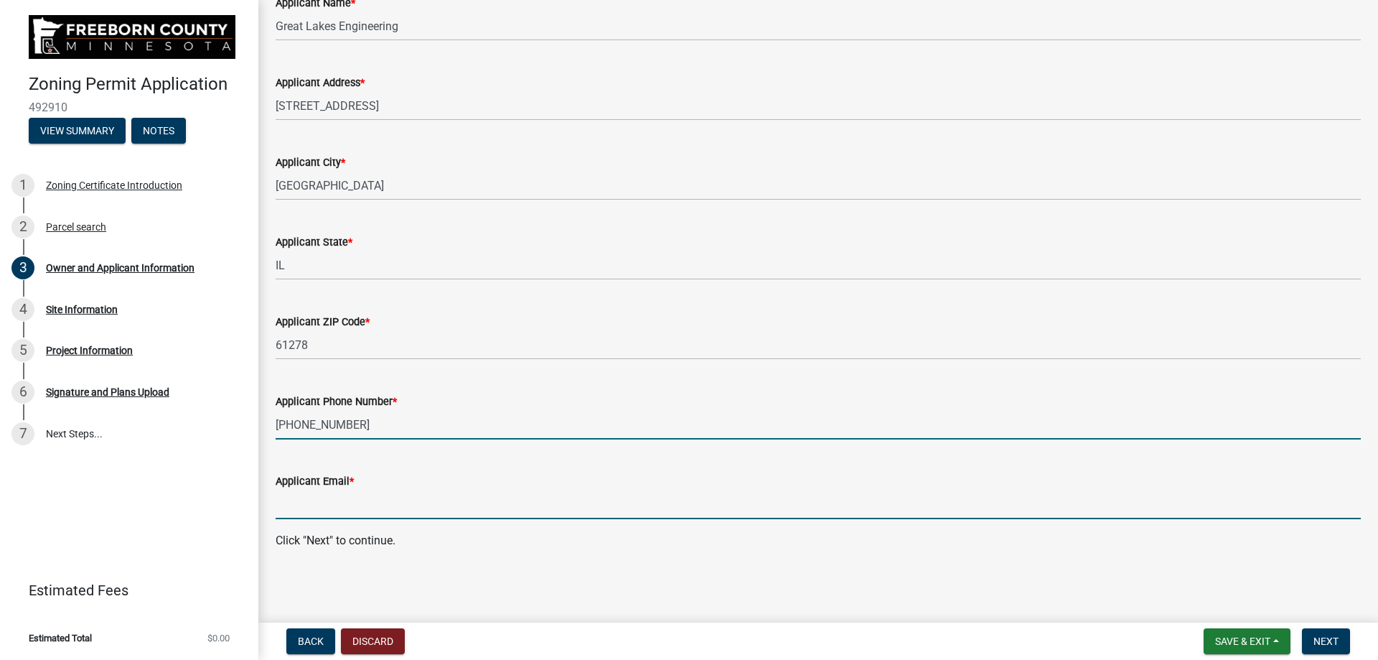
click at [296, 510] on input "Applicant Email *" at bounding box center [818, 503] width 1085 height 29
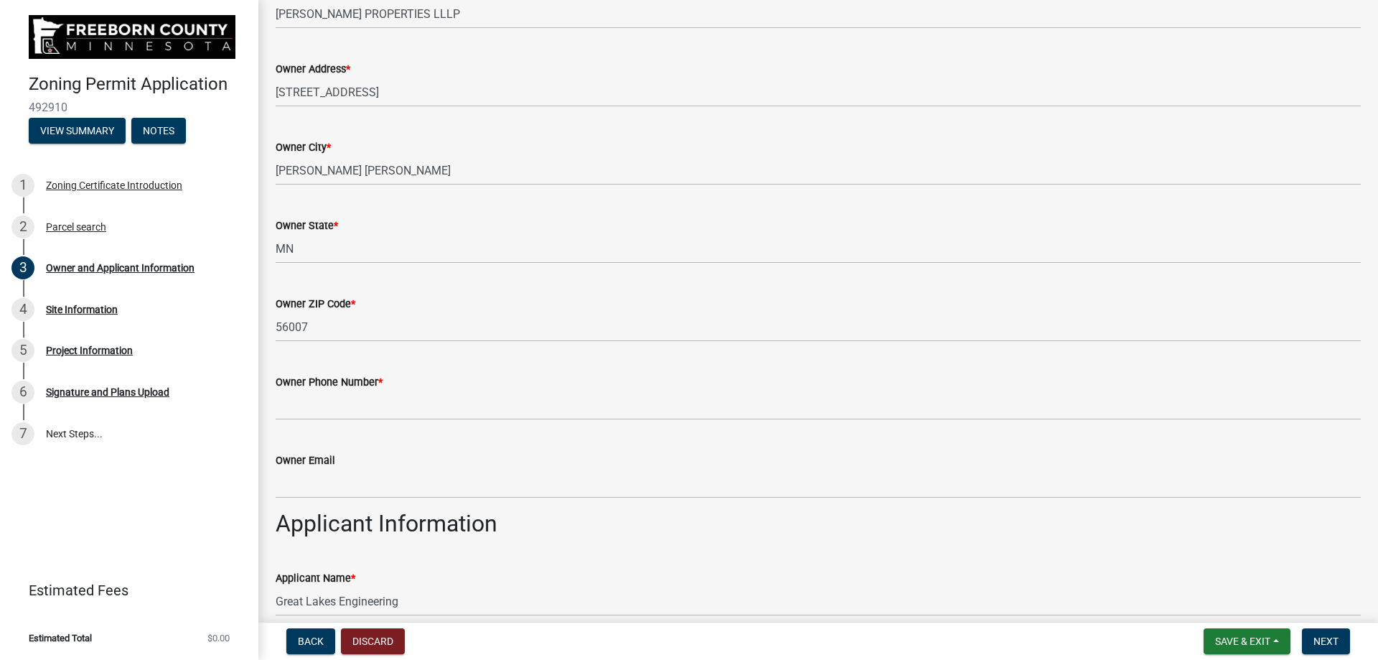
scroll to position [263, 0]
type input "[EMAIL_ADDRESS][DOMAIN_NAME]"
click at [1316, 637] on span "Next" at bounding box center [1325, 640] width 25 height 11
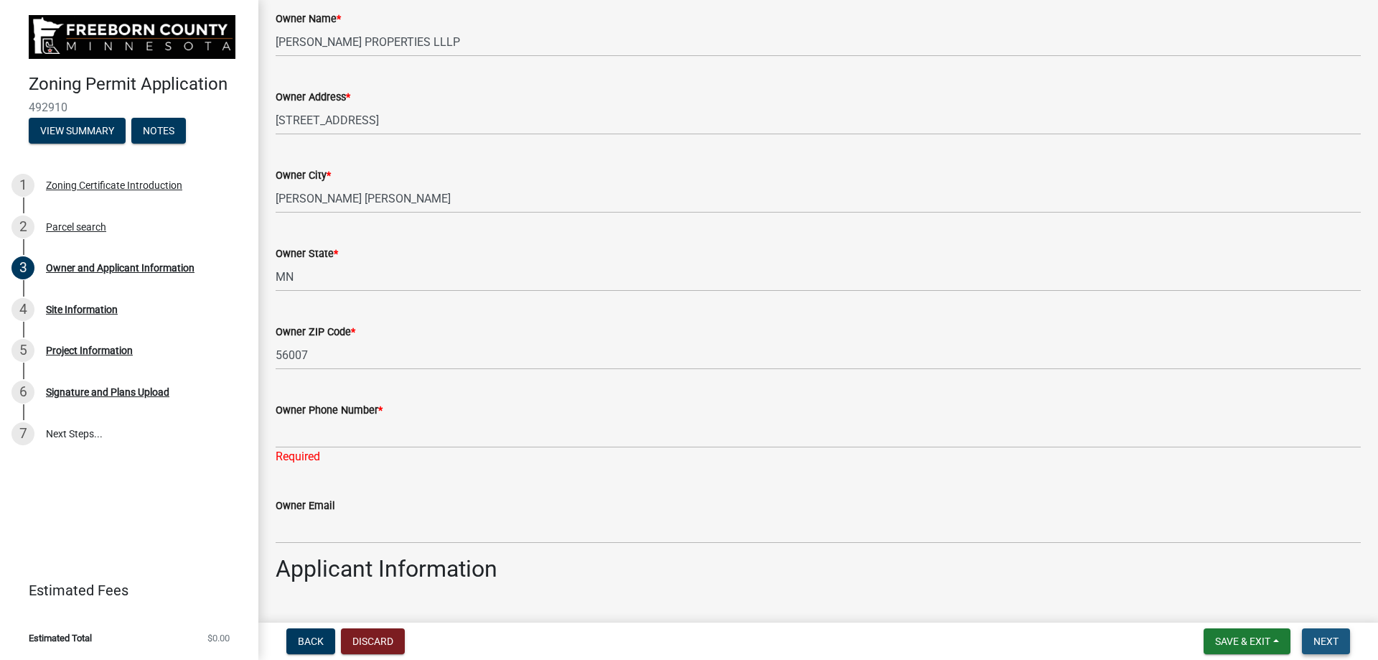
scroll to position [291, 0]
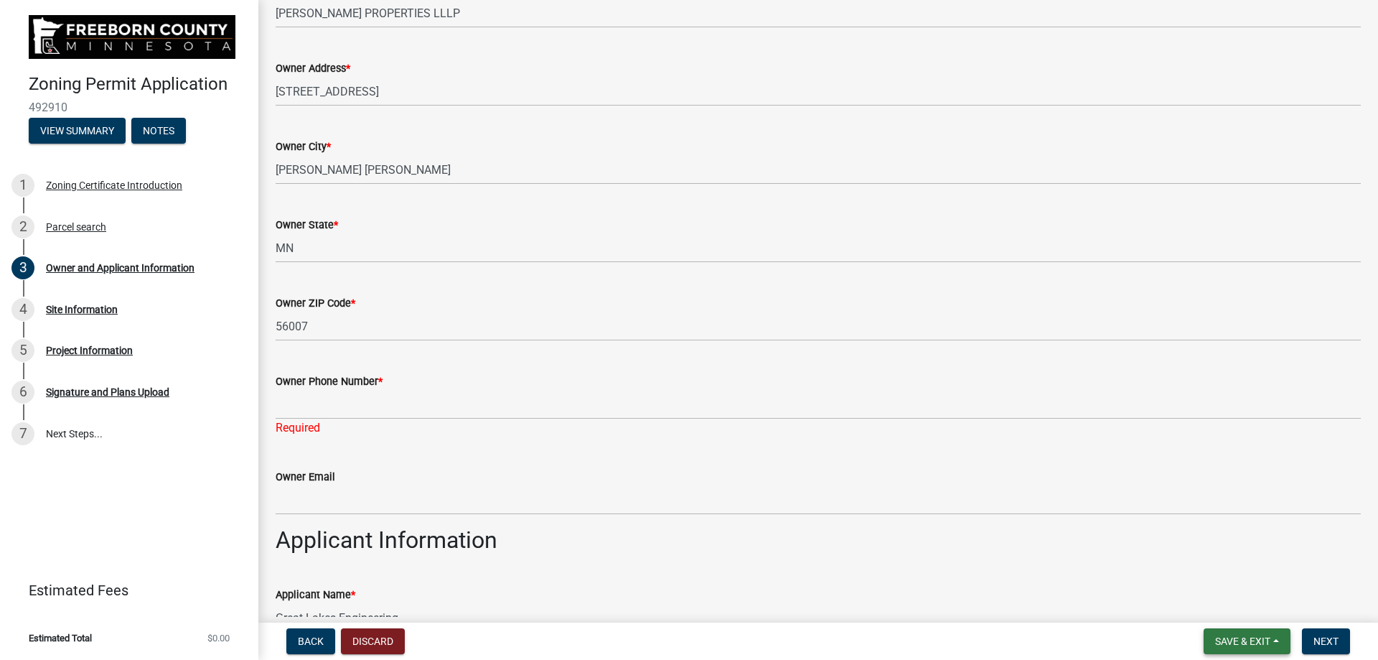
click at [1256, 636] on span "Save & Exit" at bounding box center [1242, 640] width 55 height 11
click at [1214, 602] on button "Save & Exit" at bounding box center [1233, 603] width 115 height 34
